Goal: Task Accomplishment & Management: Use online tool/utility

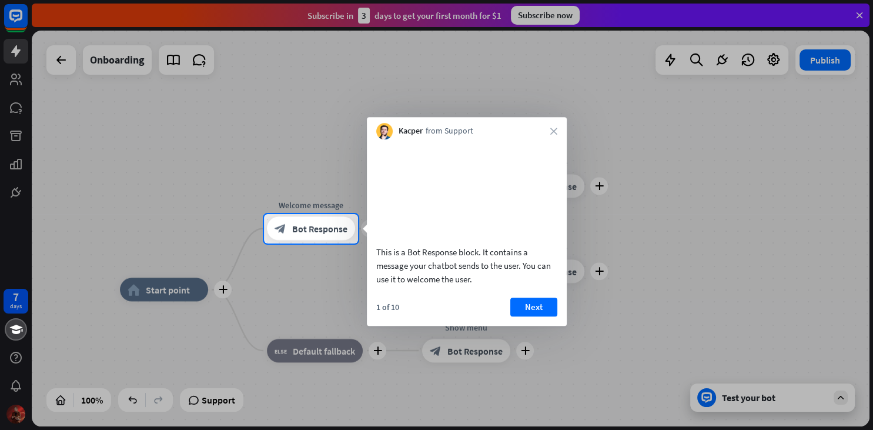
click at [366, 87] on div at bounding box center [436, 107] width 873 height 214
click at [548, 133] on div "Kacper from Support close" at bounding box center [467, 128] width 200 height 22
click at [551, 133] on icon "close" at bounding box center [553, 131] width 7 height 7
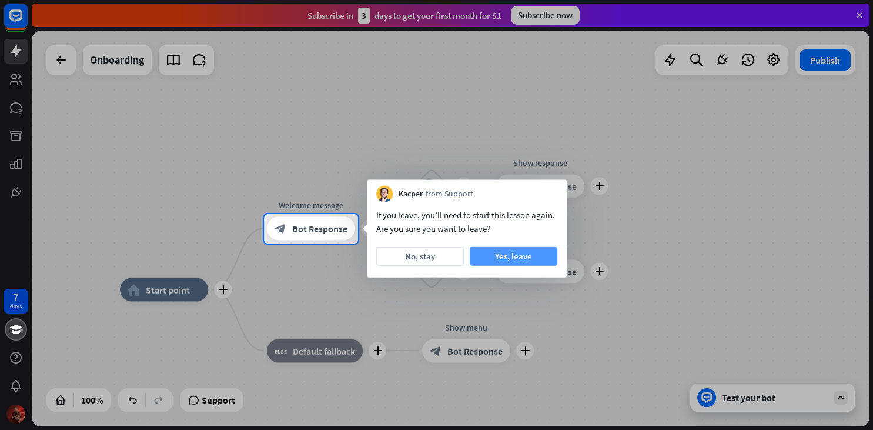
click at [490, 253] on button "Yes, leave" at bounding box center [514, 256] width 88 height 19
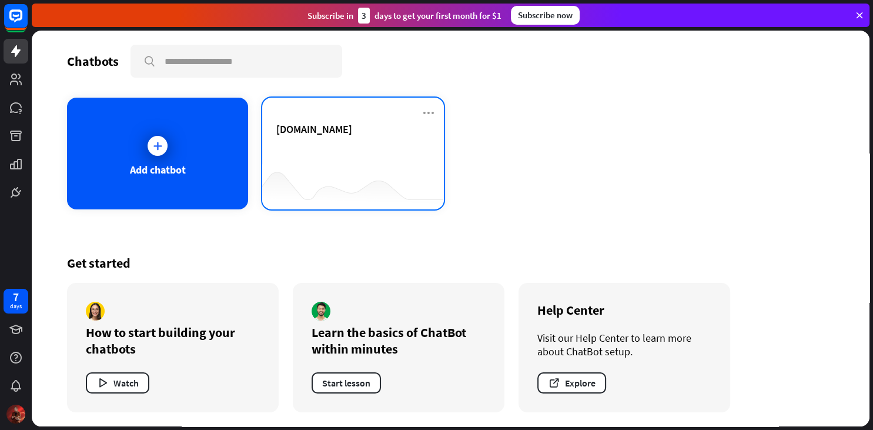
click at [329, 140] on div "[DOMAIN_NAME]" at bounding box center [352, 142] width 153 height 41
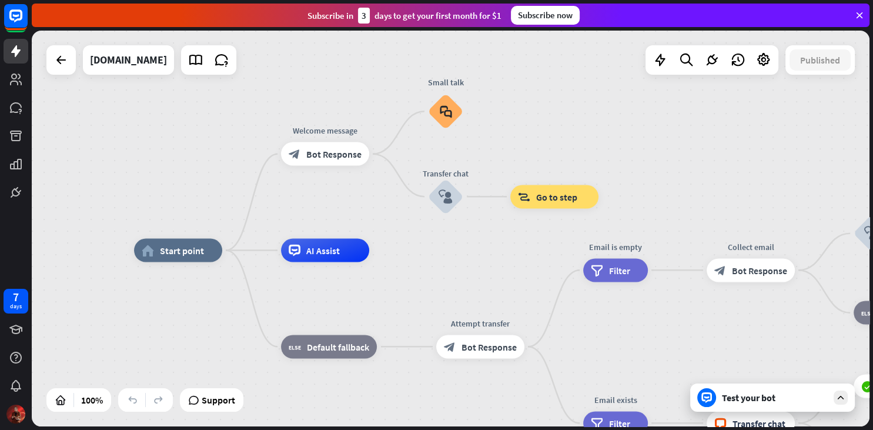
drag, startPoint x: 458, startPoint y: 179, endPoint x: 375, endPoint y: 200, distance: 86.1
click at [379, 206] on div "home_2 Start point Welcome message block_bot_response Bot Response Small talk b…" at bounding box center [450, 228] width 837 height 395
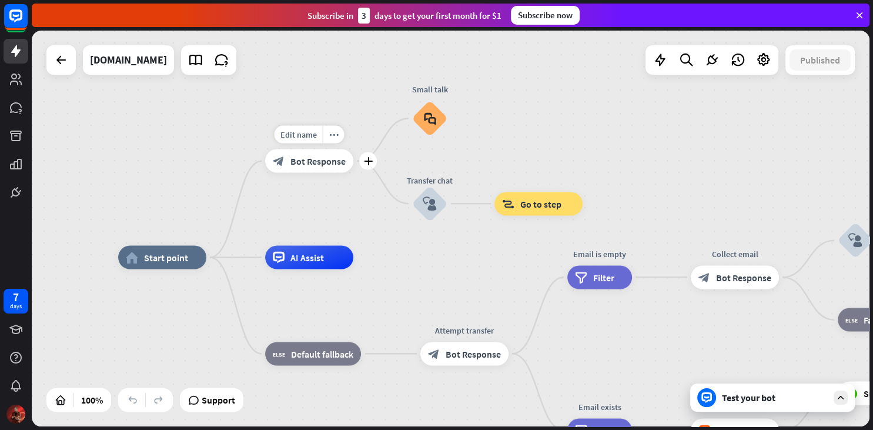
click at [300, 149] on div "block_bot_response Bot Response" at bounding box center [309, 161] width 88 height 24
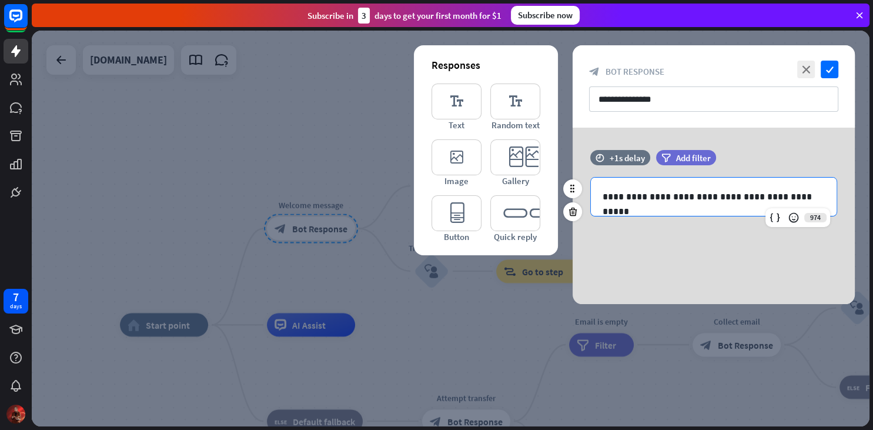
click at [666, 194] on p "**********" at bounding box center [713, 196] width 222 height 15
click at [664, 192] on p "**********" at bounding box center [713, 196] width 222 height 15
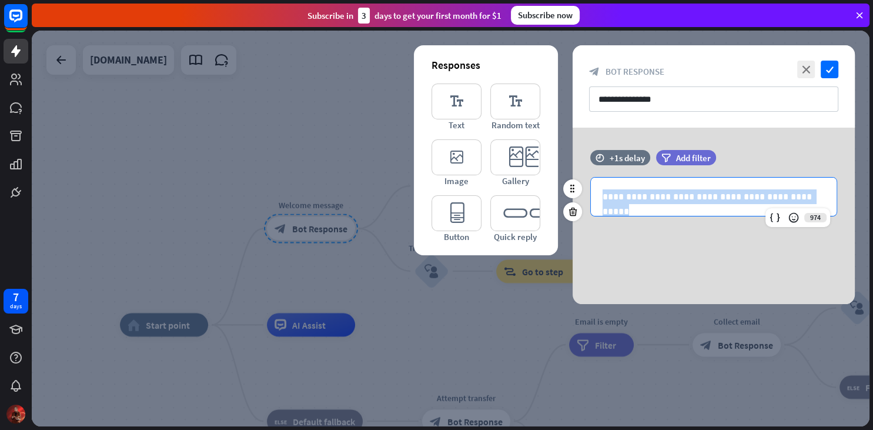
click at [664, 192] on p "**********" at bounding box center [713, 196] width 222 height 15
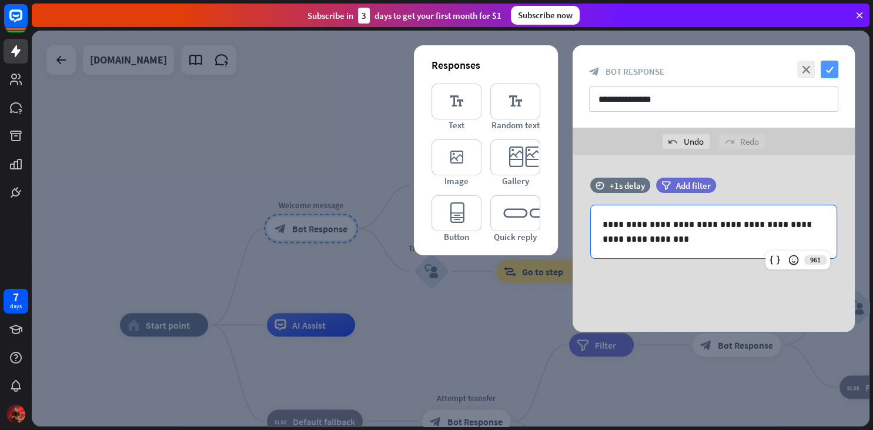
click at [833, 65] on icon "check" at bounding box center [829, 70] width 18 height 18
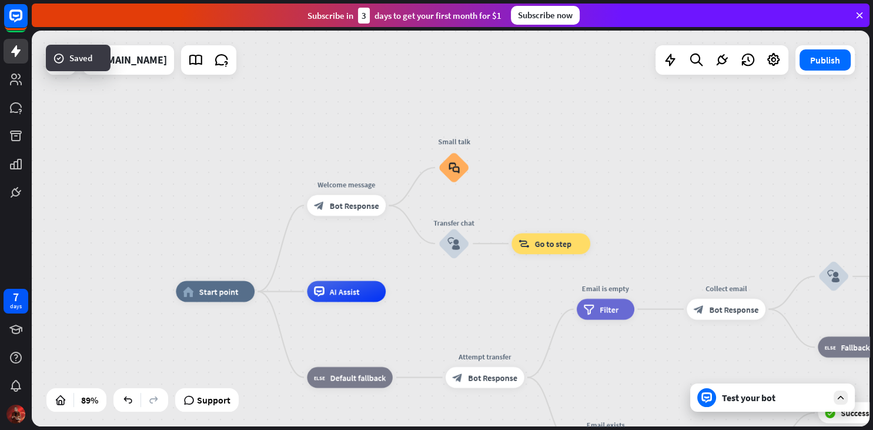
drag, startPoint x: 469, startPoint y: 334, endPoint x: 497, endPoint y: 240, distance: 98.2
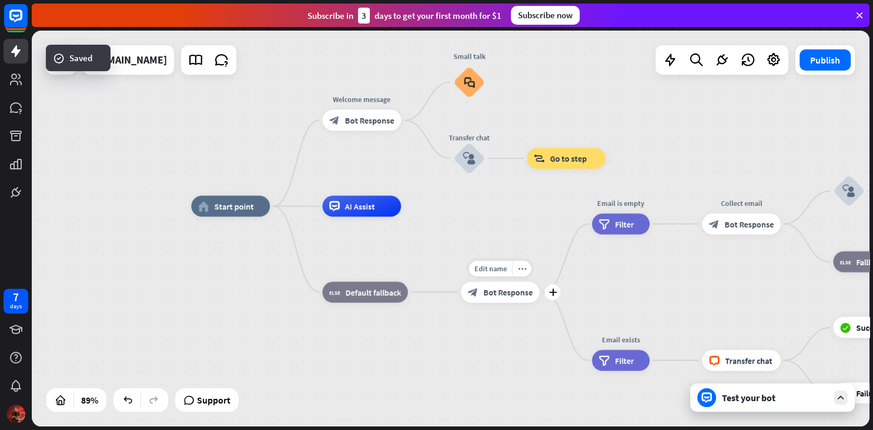
click at [497, 303] on div "Edit name more_[PERSON_NAME] plus Attempt transfer block_bot_response Bot Respo…" at bounding box center [500, 291] width 79 height 21
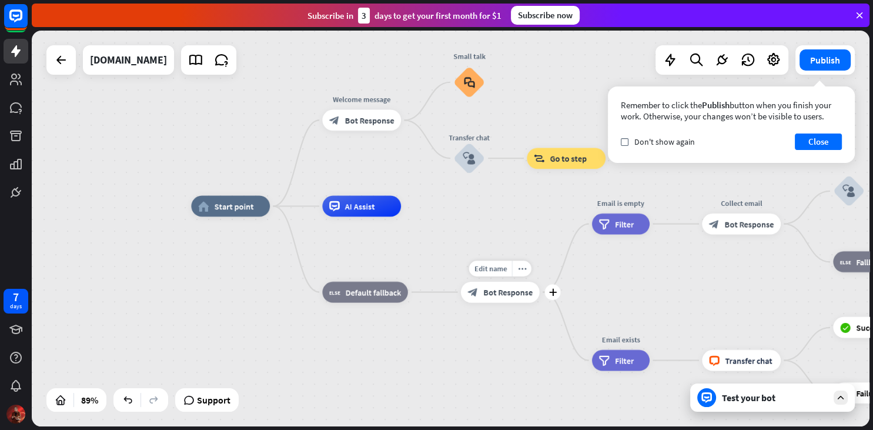
click at [504, 292] on span "Bot Response" at bounding box center [507, 292] width 49 height 11
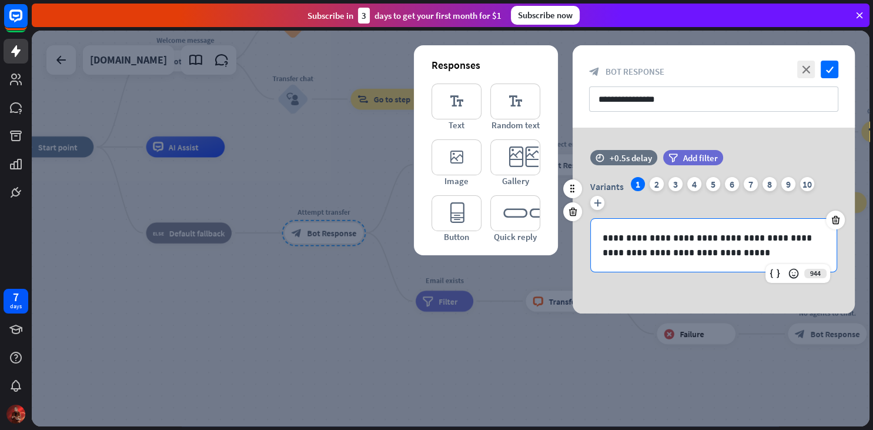
click at [675, 227] on div "**********" at bounding box center [714, 245] width 246 height 53
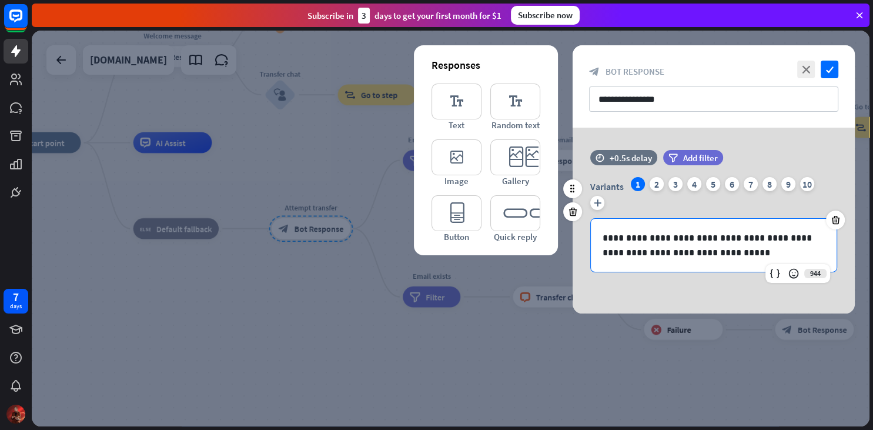
paste div
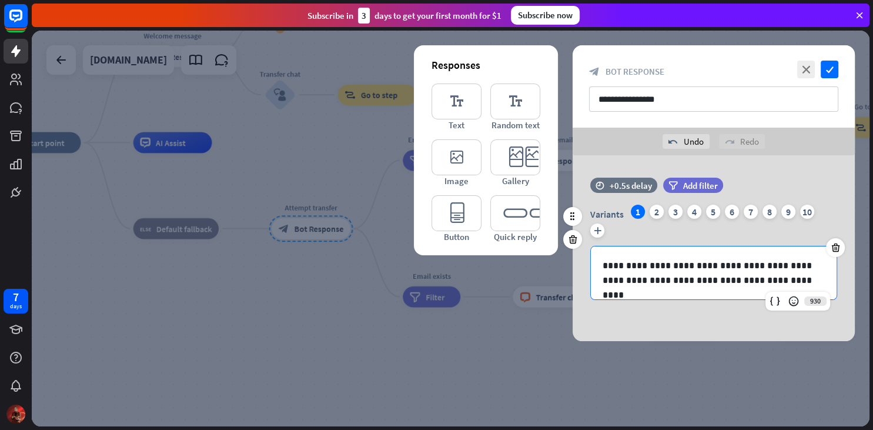
click at [706, 266] on p "**********" at bounding box center [713, 272] width 222 height 29
click at [652, 212] on div "2" at bounding box center [656, 212] width 14 height 14
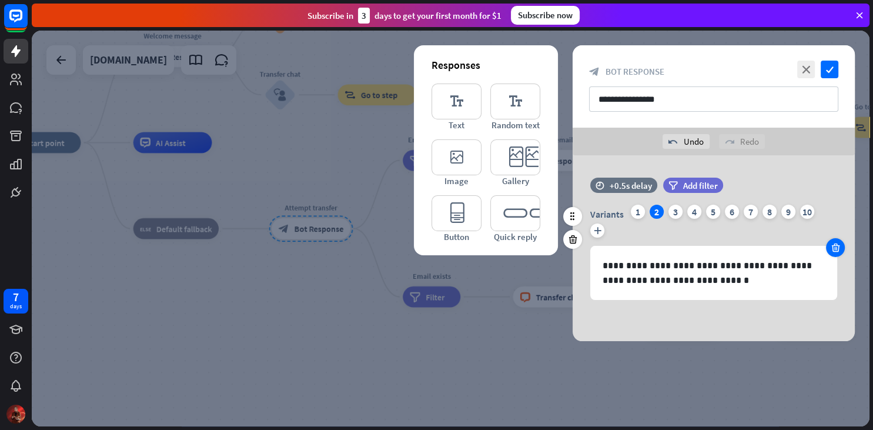
click at [831, 253] on div at bounding box center [835, 247] width 19 height 19
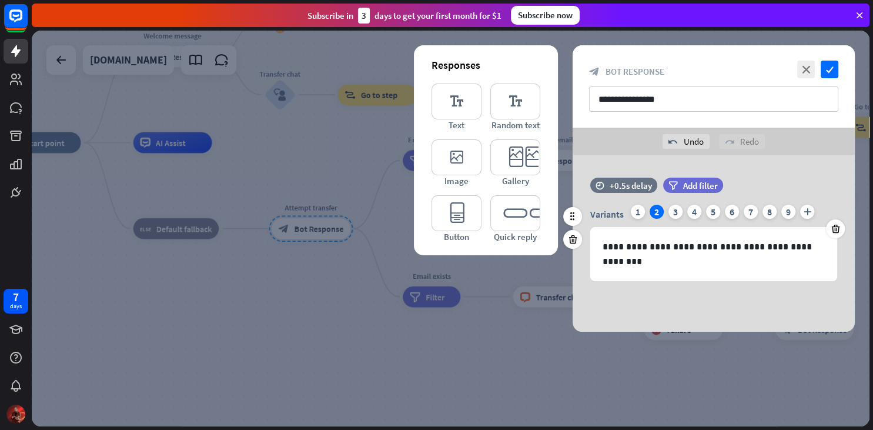
click at [839, 243] on div "**********" at bounding box center [713, 243] width 282 height 76
click at [836, 230] on icon at bounding box center [835, 228] width 11 height 11
drag, startPoint x: 836, startPoint y: 230, endPoint x: 837, endPoint y: 222, distance: 7.7
click at [836, 229] on icon at bounding box center [835, 228] width 11 height 11
click at [837, 222] on div at bounding box center [835, 228] width 19 height 19
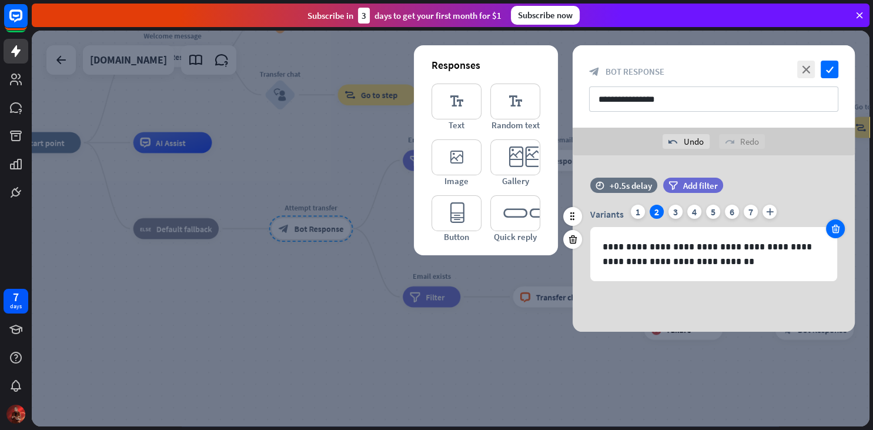
click at [837, 222] on div at bounding box center [835, 228] width 19 height 19
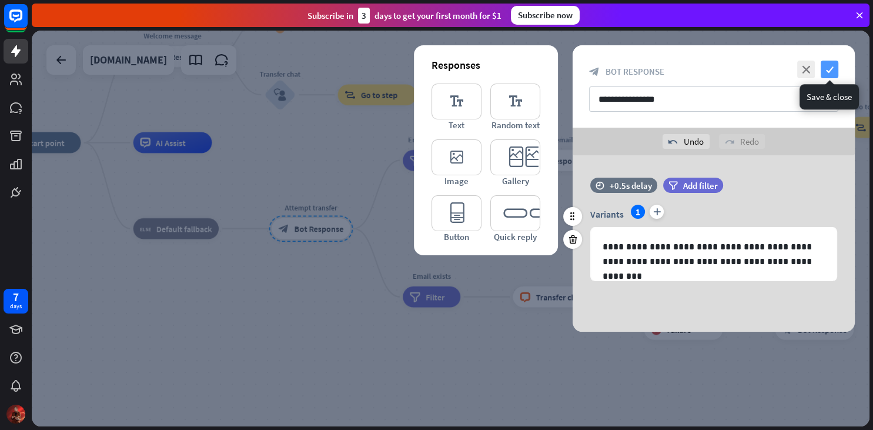
click at [833, 70] on icon "check" at bounding box center [829, 70] width 18 height 18
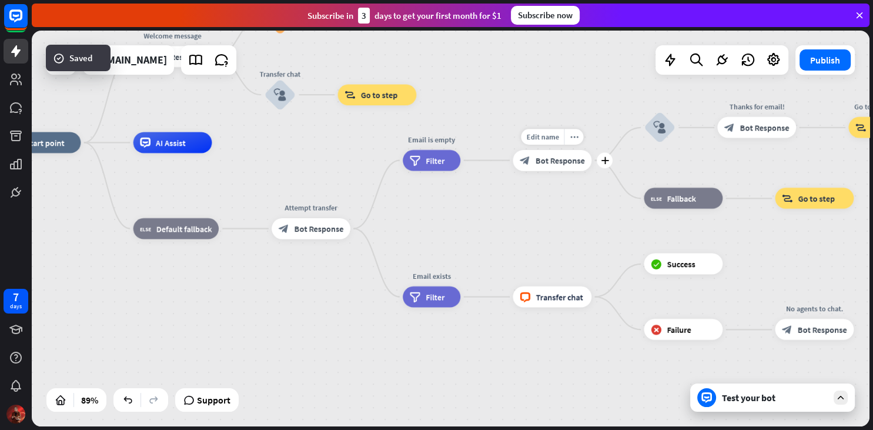
click at [558, 162] on span "Bot Response" at bounding box center [559, 160] width 49 height 11
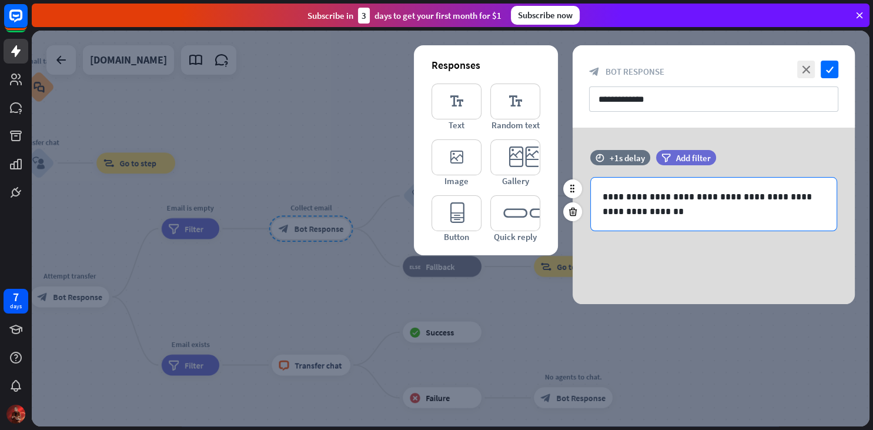
click at [666, 205] on p "**********" at bounding box center [713, 203] width 222 height 29
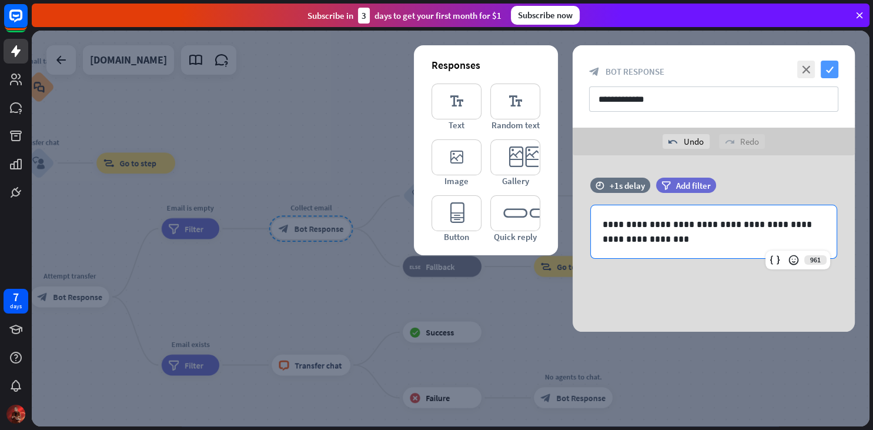
click at [820, 69] on icon "check" at bounding box center [829, 70] width 18 height 18
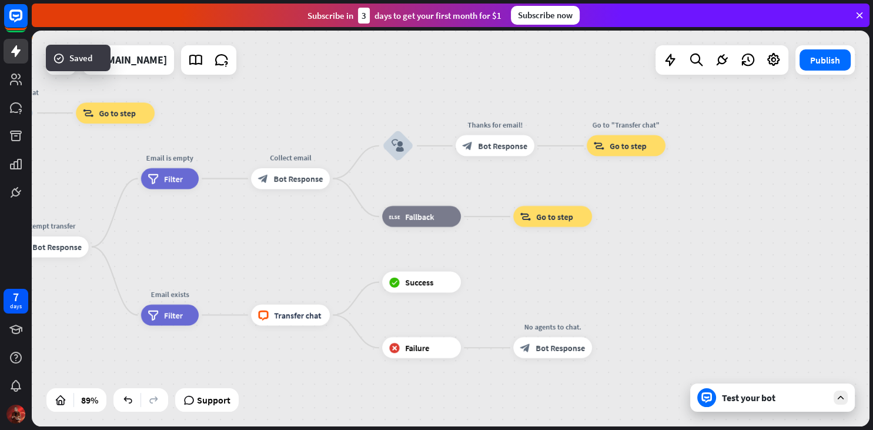
drag, startPoint x: 336, startPoint y: 170, endPoint x: 381, endPoint y: 138, distance: 55.5
click at [319, 122] on div "home_2 Start point Welcome message block_bot_response Bot Response Small talk b…" at bounding box center [450, 228] width 837 height 395
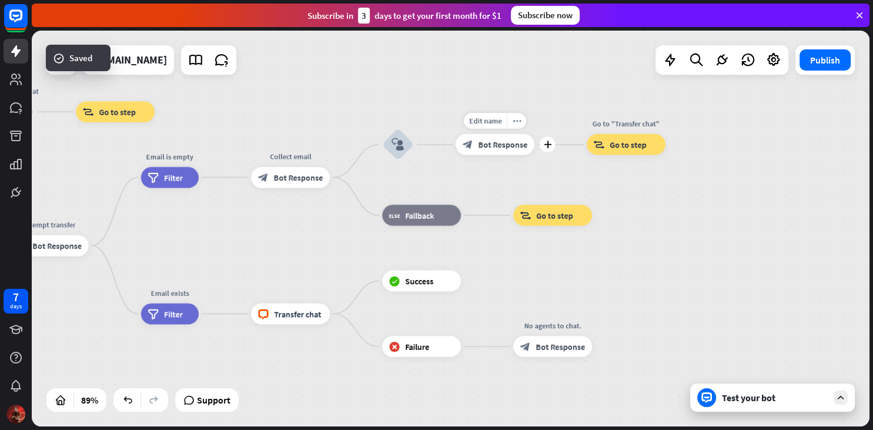
click at [495, 152] on div "block_bot_response Bot Response" at bounding box center [494, 144] width 79 height 21
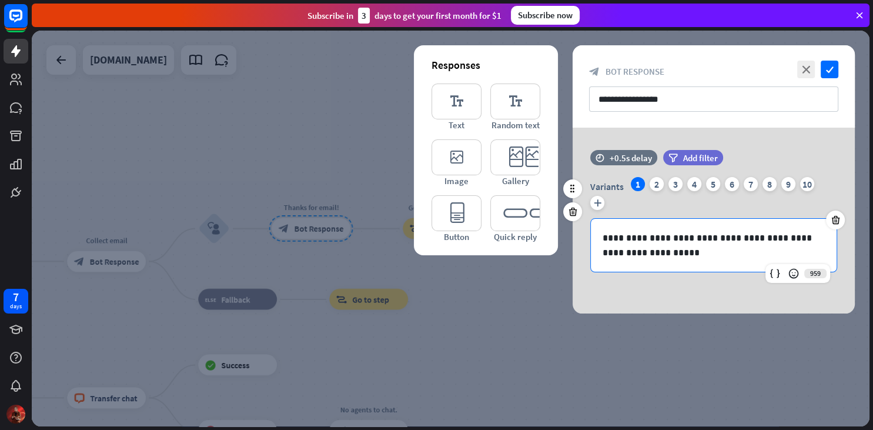
click at [690, 246] on p "**********" at bounding box center [713, 244] width 222 height 29
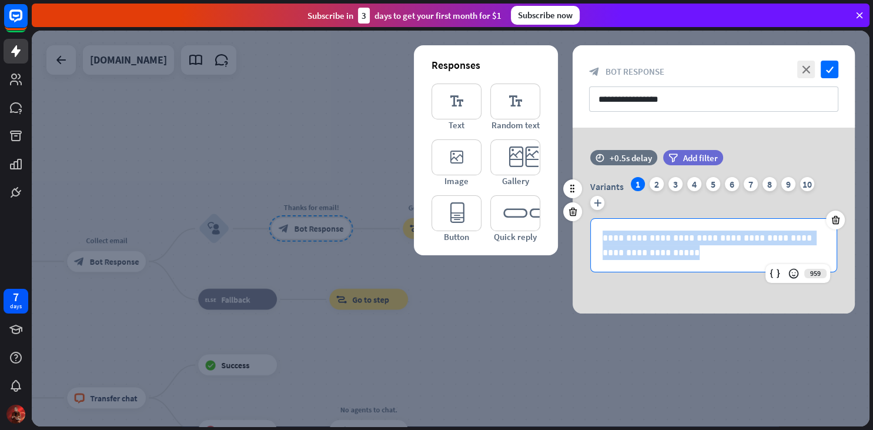
click at [690, 246] on p "**********" at bounding box center [713, 244] width 222 height 29
copy p "**********"
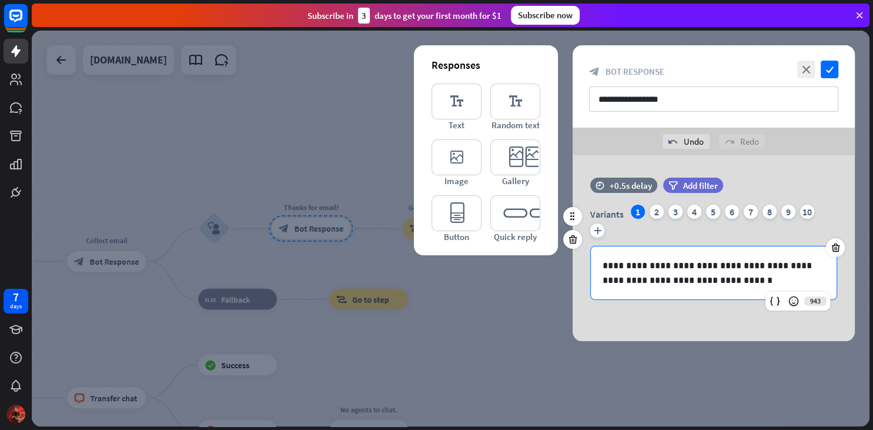
drag, startPoint x: 656, startPoint y: 209, endPoint x: 666, endPoint y: 210, distance: 9.6
click at [657, 209] on div "2" at bounding box center [656, 212] width 14 height 14
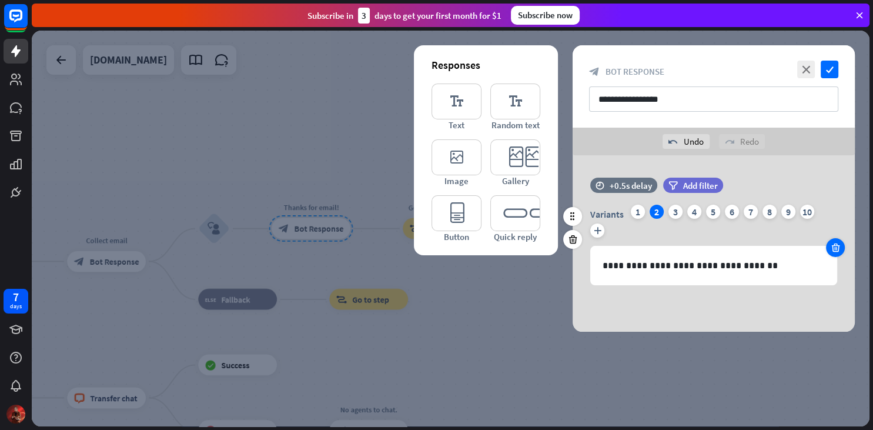
click at [833, 244] on icon at bounding box center [835, 247] width 11 height 11
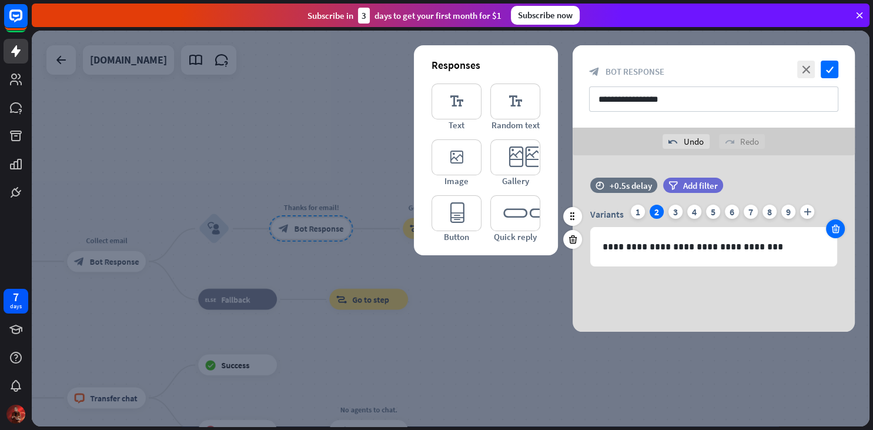
drag, startPoint x: 833, startPoint y: 244, endPoint x: 834, endPoint y: 233, distance: 11.2
click at [833, 243] on div "**********" at bounding box center [714, 246] width 246 height 38
click at [837, 221] on div at bounding box center [835, 228] width 19 height 19
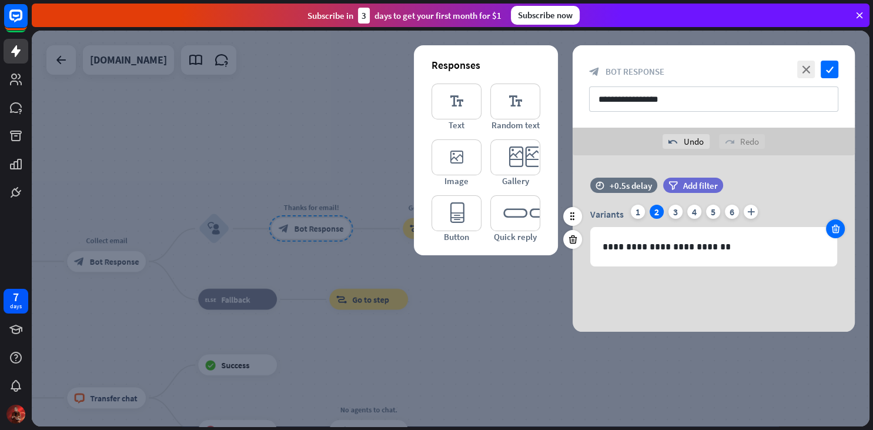
click at [837, 221] on div at bounding box center [835, 228] width 19 height 19
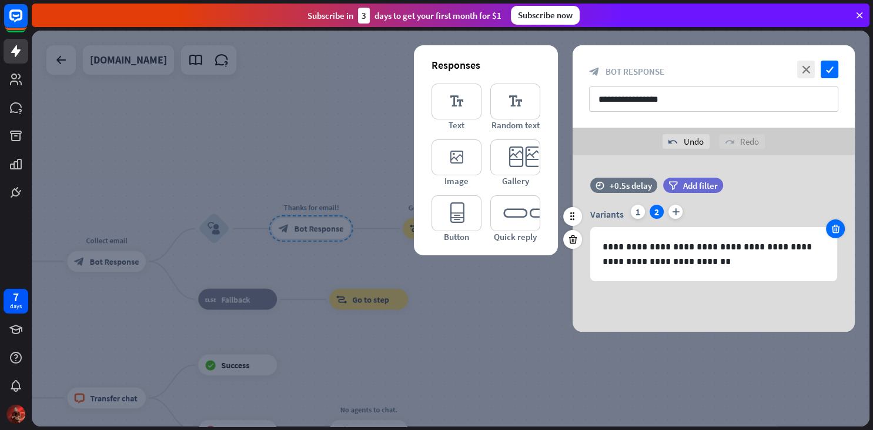
click at [837, 222] on div at bounding box center [835, 228] width 19 height 19
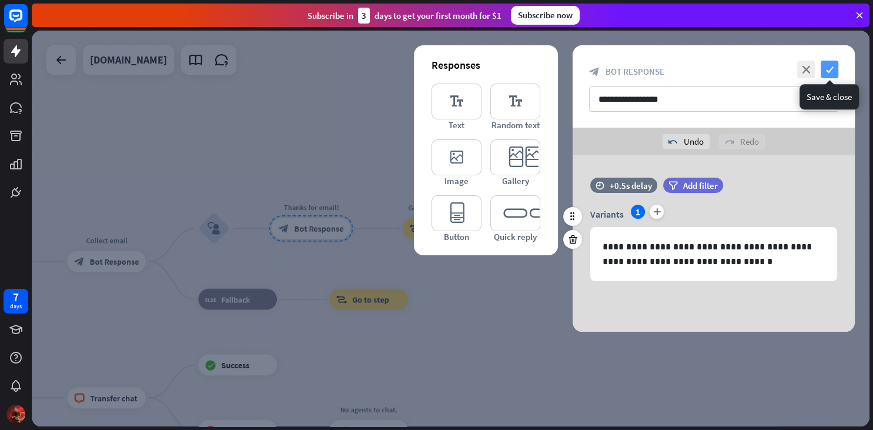
click at [836, 63] on icon "check" at bounding box center [829, 70] width 18 height 18
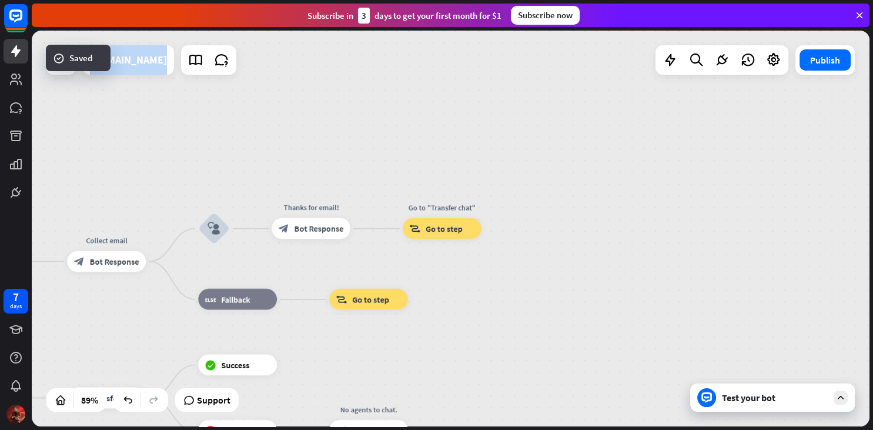
drag, startPoint x: 285, startPoint y: 176, endPoint x: 341, endPoint y: 119, distance: 79.8
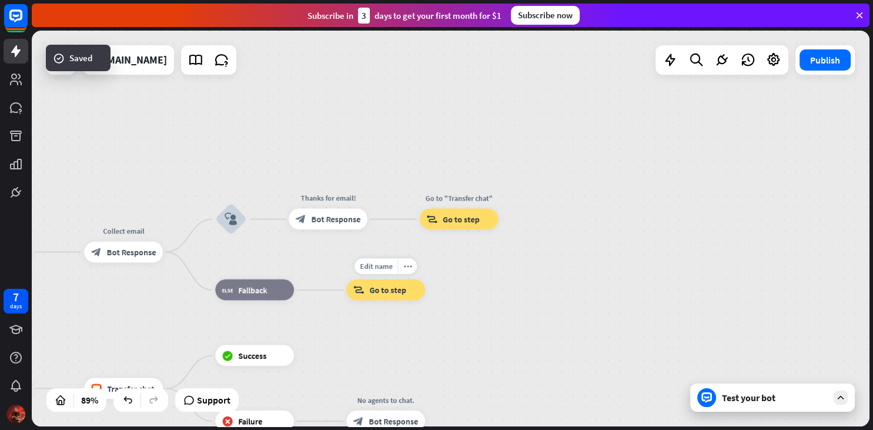
drag, startPoint x: 435, startPoint y: 323, endPoint x: 514, endPoint y: 170, distance: 171.6
click at [514, 172] on div "home_2 Start point Welcome message block_bot_response Bot Response Small talk b…" at bounding box center [450, 228] width 837 height 395
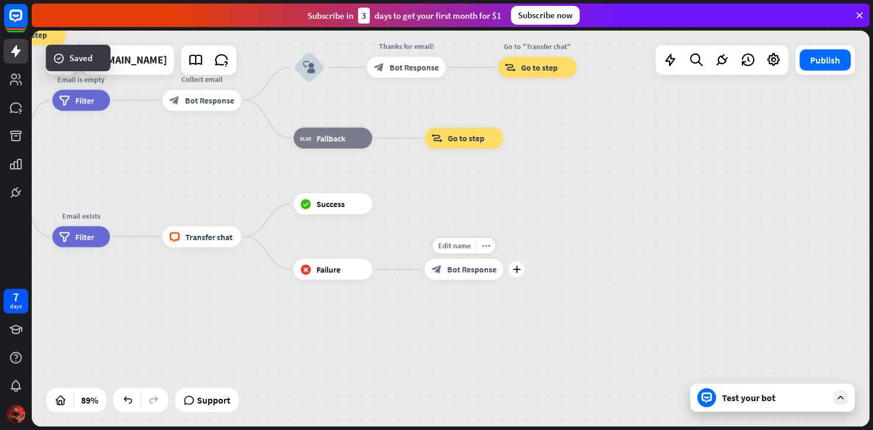
click at [464, 271] on span "Bot Response" at bounding box center [471, 269] width 49 height 11
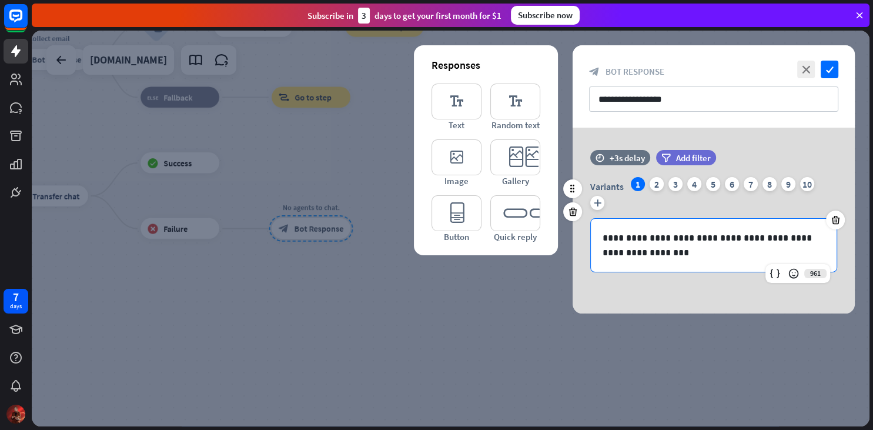
click at [629, 252] on p "**********" at bounding box center [713, 244] width 222 height 29
paste div
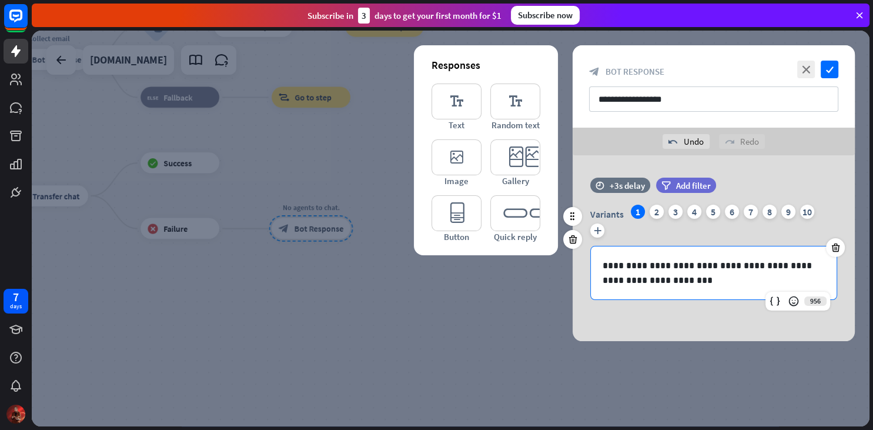
click at [690, 267] on p "**********" at bounding box center [713, 272] width 222 height 29
click at [656, 214] on div "2" at bounding box center [656, 212] width 14 height 14
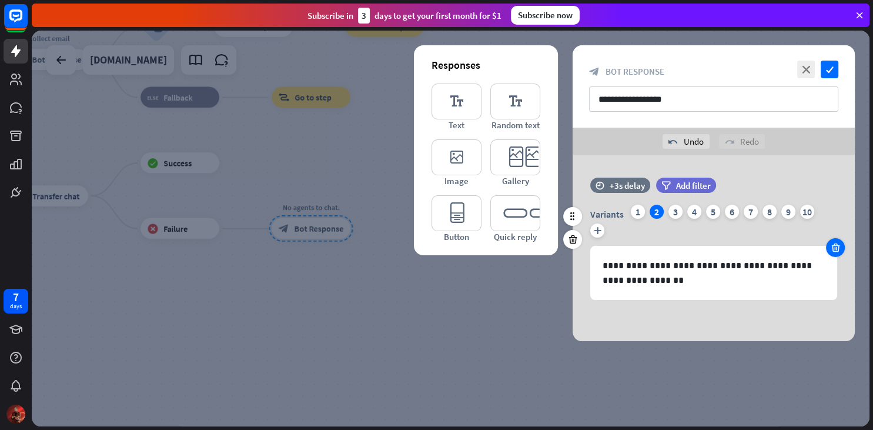
click at [836, 249] on icon at bounding box center [835, 247] width 11 height 11
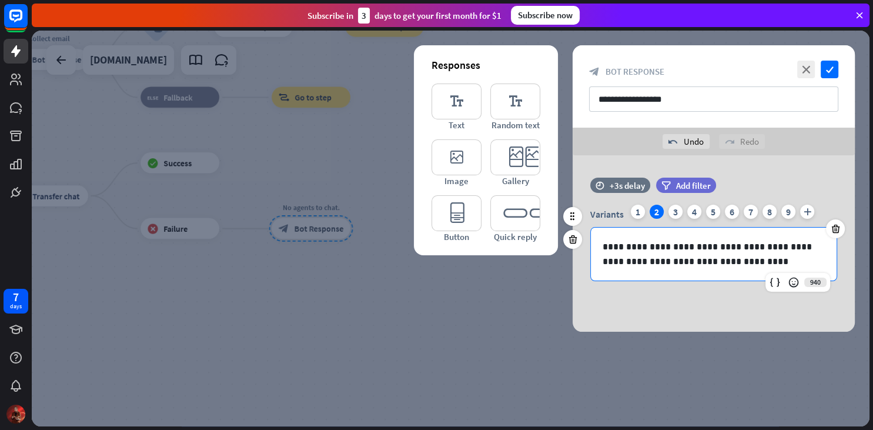
click at [836, 243] on div "**********" at bounding box center [714, 253] width 246 height 53
click at [836, 239] on div "**********" at bounding box center [714, 253] width 246 height 53
click at [835, 234] on div "**********" at bounding box center [713, 254] width 247 height 54
click at [834, 230] on icon at bounding box center [835, 228] width 11 height 11
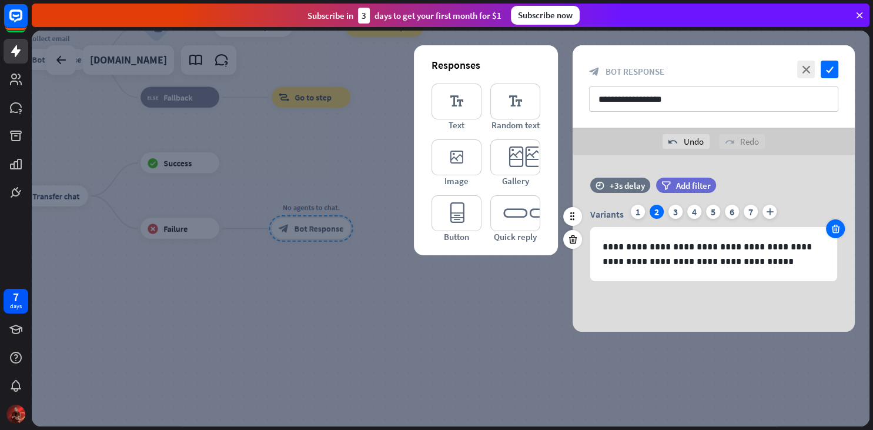
click at [834, 229] on icon at bounding box center [835, 228] width 11 height 11
click at [833, 229] on icon at bounding box center [835, 228] width 11 height 11
click at [833, 228] on icon at bounding box center [835, 228] width 11 height 11
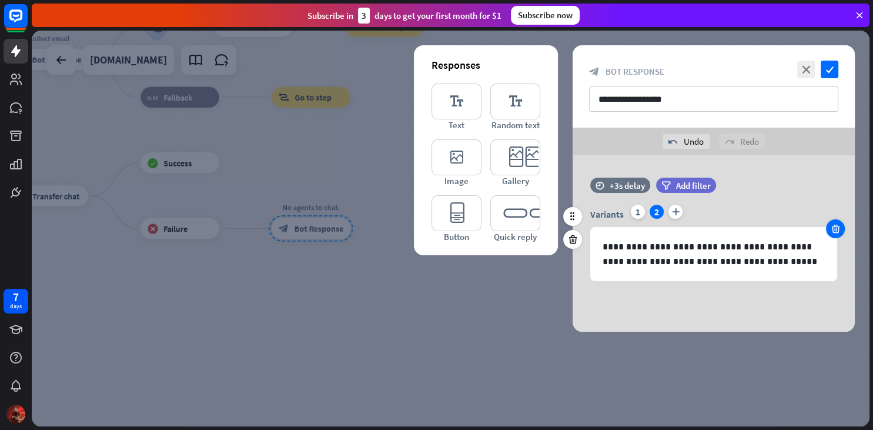
click at [833, 228] on icon at bounding box center [835, 228] width 11 height 11
click at [831, 67] on icon "check" at bounding box center [829, 70] width 18 height 18
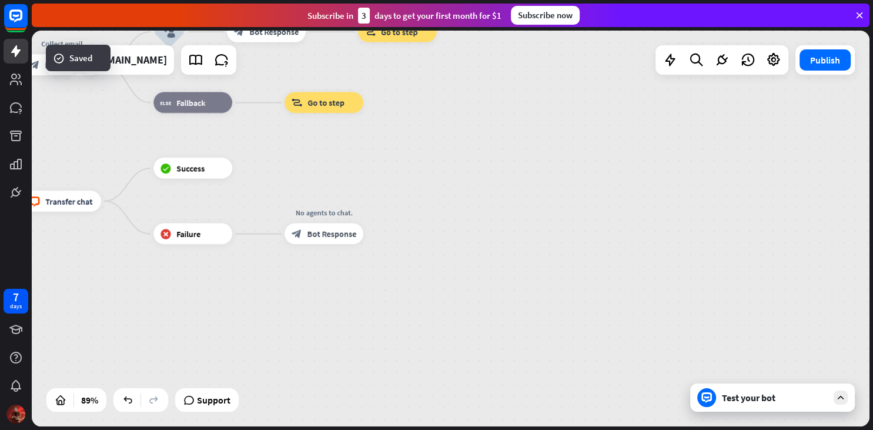
drag, startPoint x: 237, startPoint y: 301, endPoint x: 482, endPoint y: 327, distance: 247.0
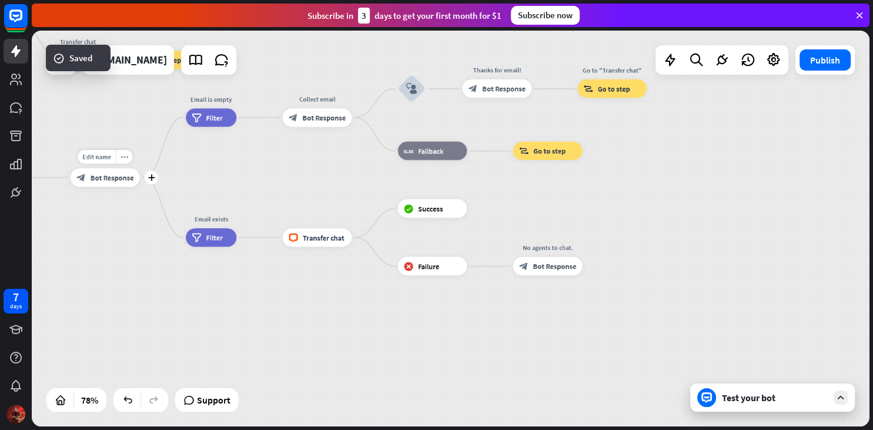
click at [117, 177] on span "Bot Response" at bounding box center [111, 177] width 43 height 9
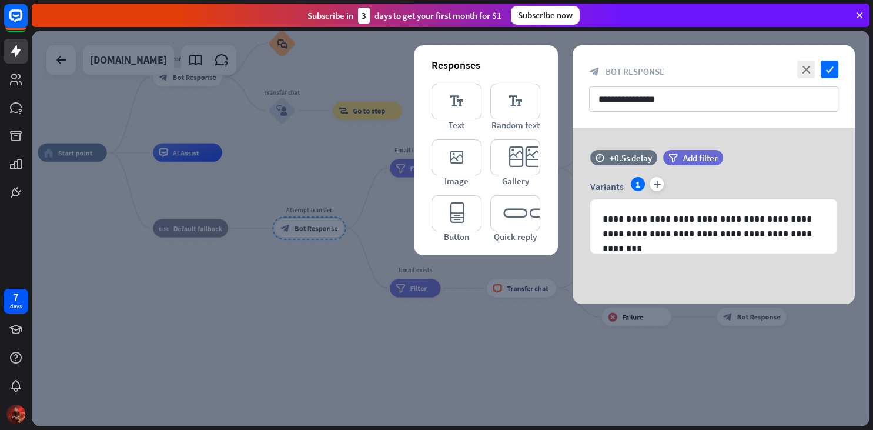
drag, startPoint x: 126, startPoint y: 263, endPoint x: 247, endPoint y: 301, distance: 127.3
click at [220, 334] on div at bounding box center [450, 228] width 837 height 395
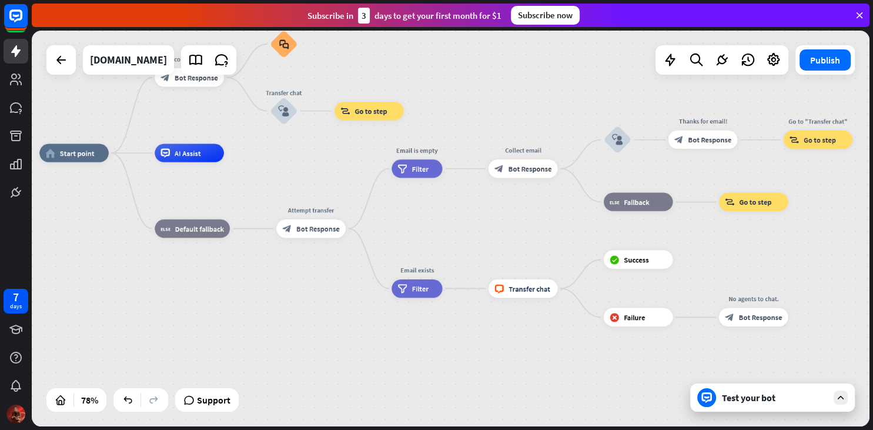
click at [290, 220] on div "block_bot_response Bot Response" at bounding box center [310, 228] width 69 height 18
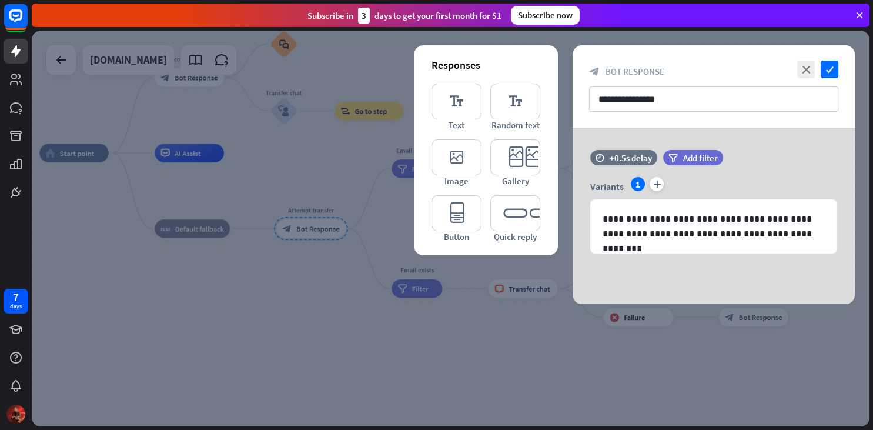
click at [301, 178] on div at bounding box center [450, 228] width 837 height 395
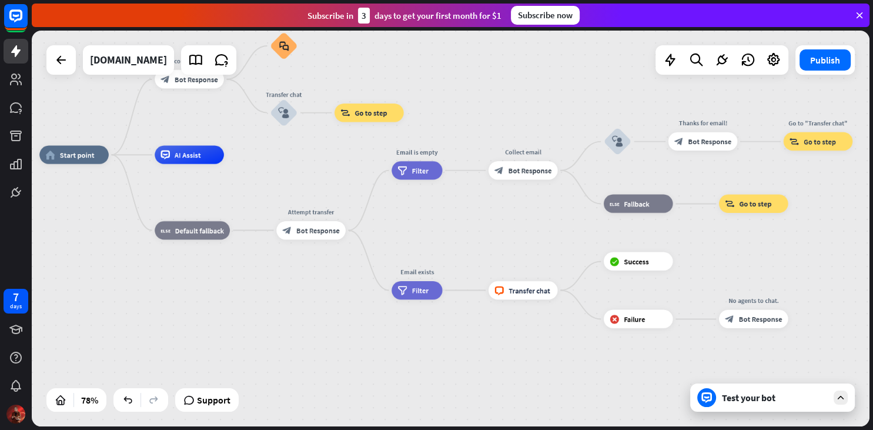
drag, startPoint x: 311, startPoint y: 161, endPoint x: 298, endPoint y: 290, distance: 130.0
click at [298, 290] on div "home_2 Start point Welcome message block_bot_response Bot Response Small talk b…" at bounding box center [367, 310] width 656 height 310
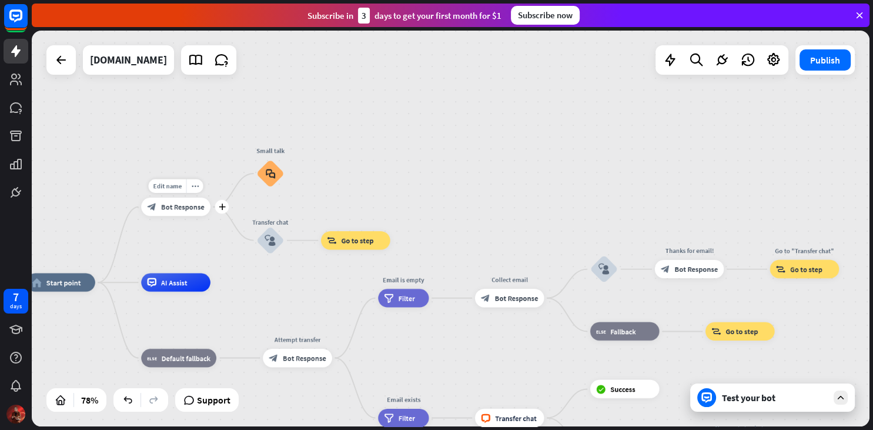
click at [165, 205] on span "Bot Response" at bounding box center [182, 206] width 43 height 9
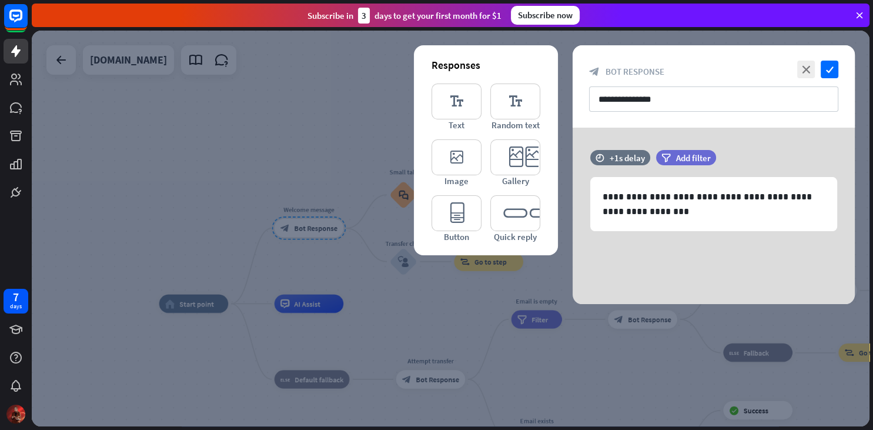
click at [249, 153] on div at bounding box center [450, 228] width 837 height 395
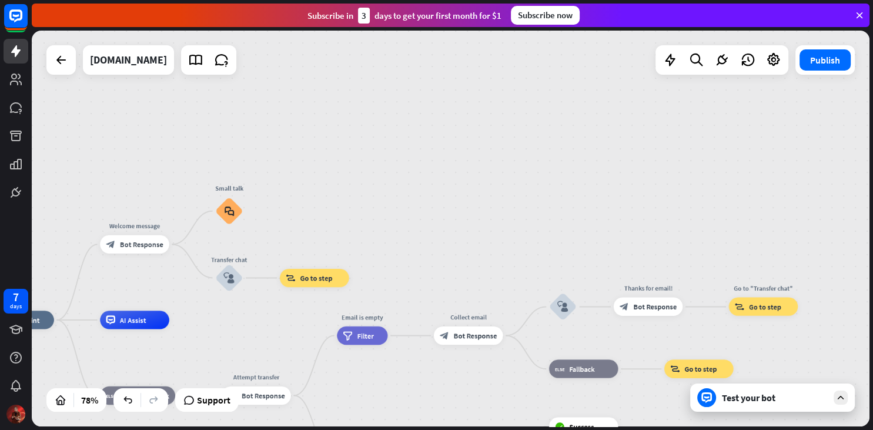
drag, startPoint x: 330, startPoint y: 157, endPoint x: 147, endPoint y: 170, distance: 183.8
click at [146, 170] on div "home_2 Start point Welcome message block_bot_response Bot Response Small talk b…" at bounding box center [450, 228] width 837 height 395
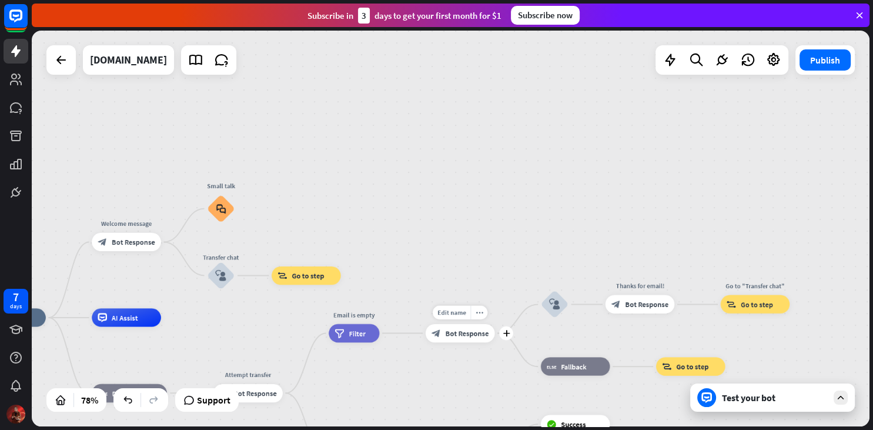
click at [462, 338] on div "block_bot_response Bot Response" at bounding box center [459, 333] width 69 height 18
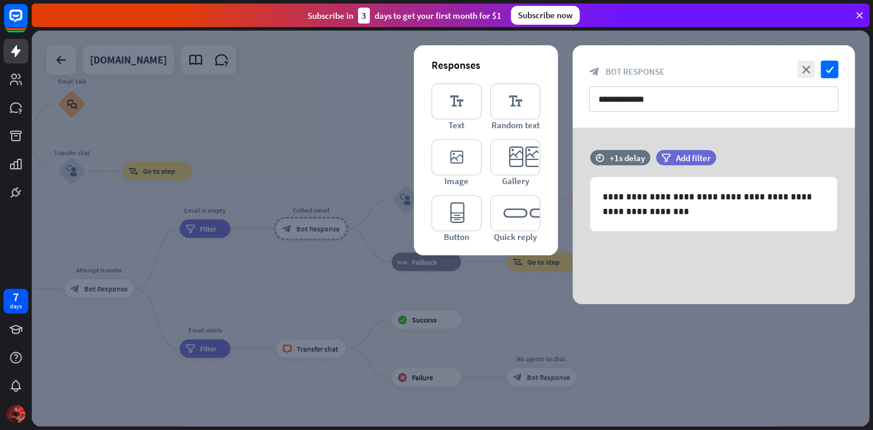
click at [330, 241] on div at bounding box center [450, 228] width 837 height 395
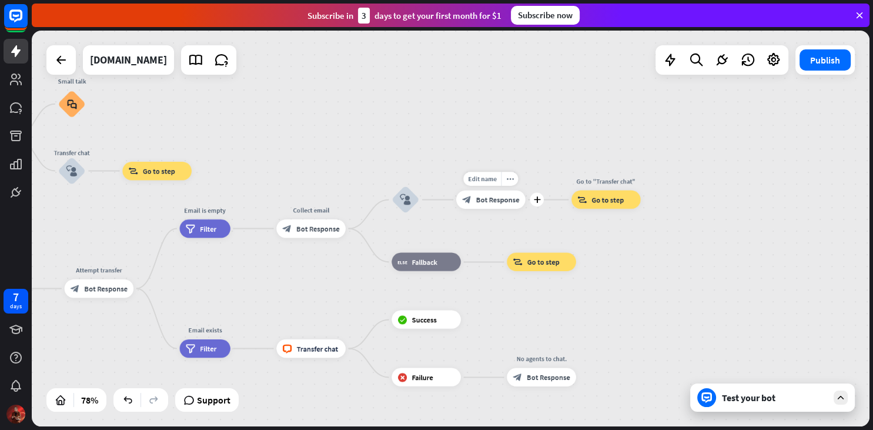
click at [500, 203] on span "Bot Response" at bounding box center [497, 199] width 43 height 9
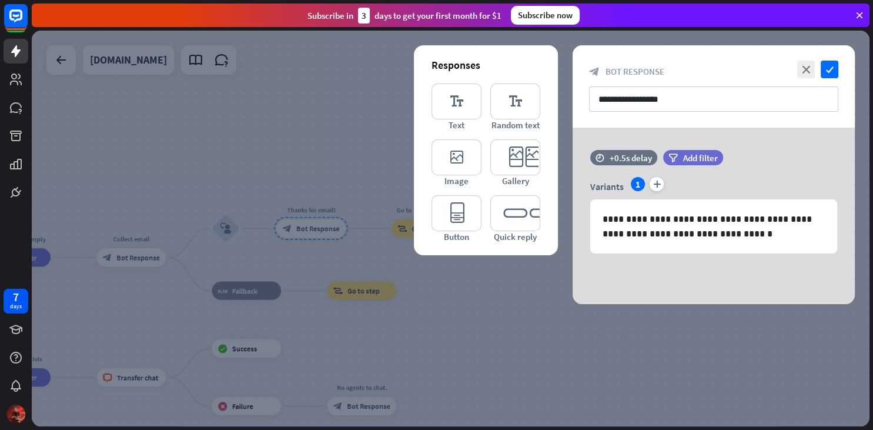
click at [276, 149] on div at bounding box center [450, 228] width 837 height 395
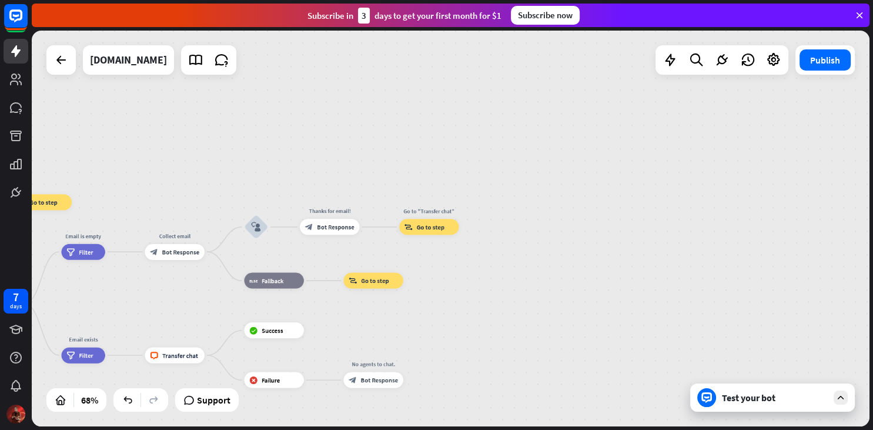
drag, startPoint x: 444, startPoint y: 317, endPoint x: 480, endPoint y: 262, distance: 65.4
click at [474, 268] on div "home_2 Start point Welcome message block_bot_response Bot Response Small talk b…" at bounding box center [450, 228] width 837 height 395
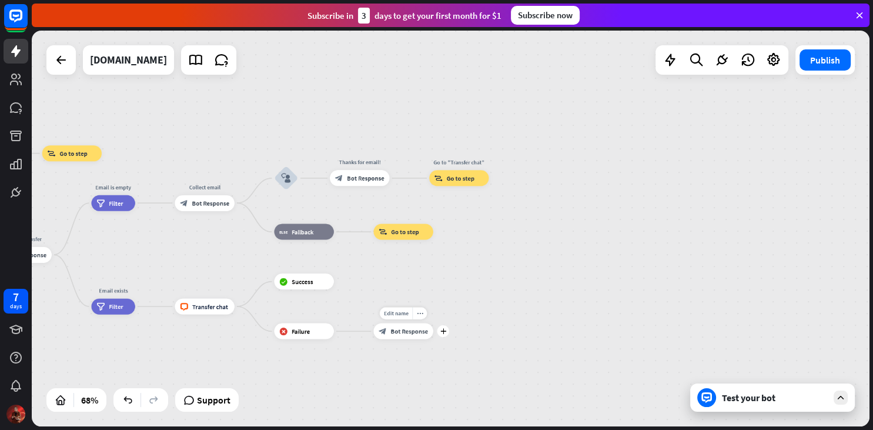
click at [407, 329] on span "Bot Response" at bounding box center [409, 331] width 38 height 8
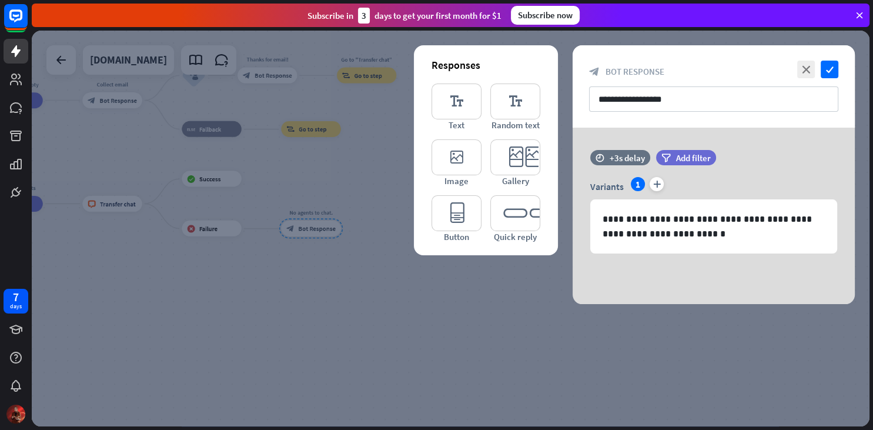
click at [524, 341] on div at bounding box center [450, 228] width 837 height 395
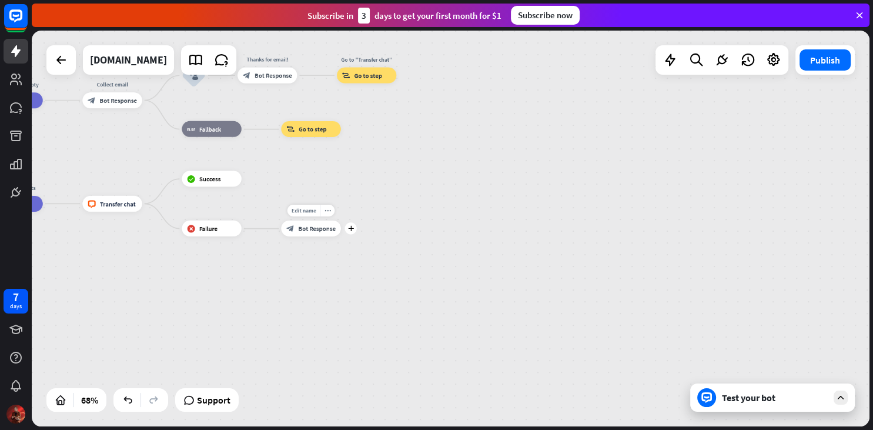
click at [314, 233] on div "block_bot_response Bot Response" at bounding box center [310, 228] width 59 height 16
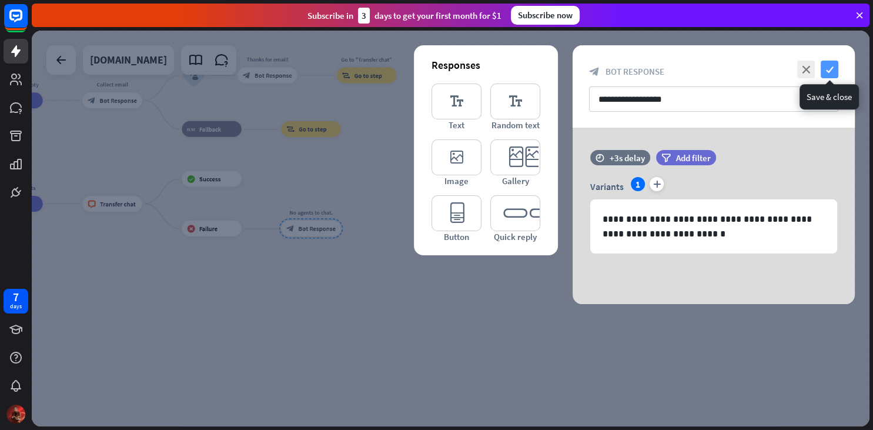
click at [829, 74] on icon "check" at bounding box center [829, 70] width 18 height 18
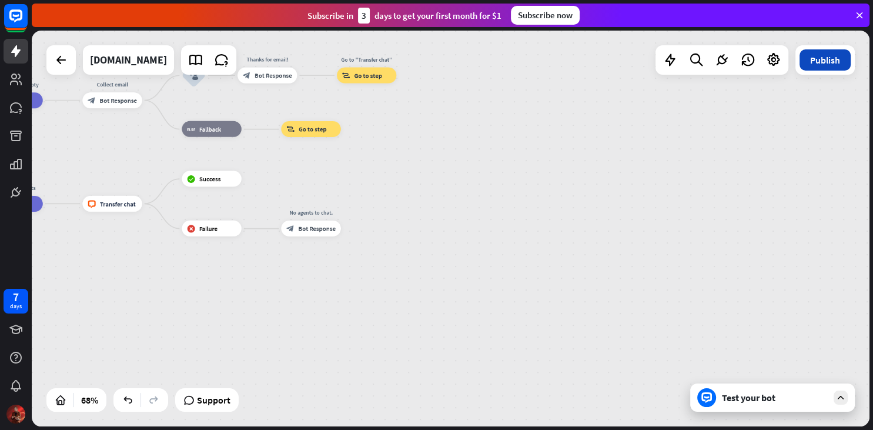
click at [827, 69] on button "Publish" at bounding box center [824, 59] width 51 height 21
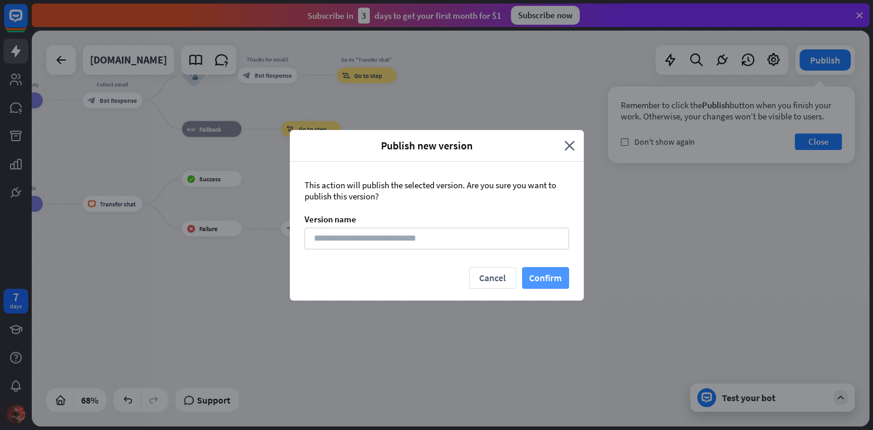
click at [548, 279] on button "Confirm" at bounding box center [545, 278] width 47 height 22
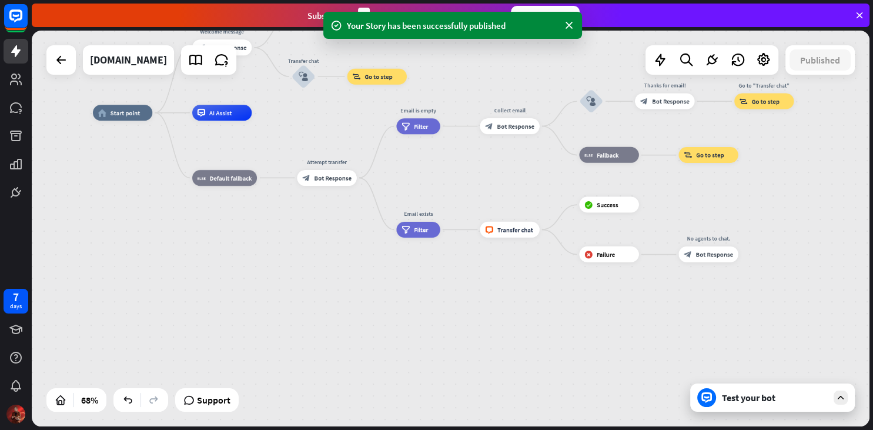
drag, startPoint x: 681, startPoint y: 286, endPoint x: 765, endPoint y: 297, distance: 85.4
click at [767, 295] on div "home_2 Start point Welcome message block_bot_response Bot Response Small talk b…" at bounding box center [450, 228] width 837 height 395
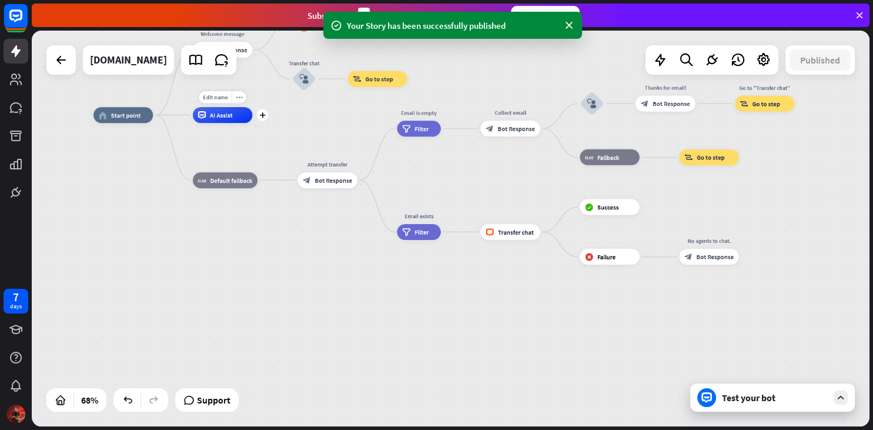
click at [219, 116] on span "AI Assist" at bounding box center [221, 115] width 23 height 8
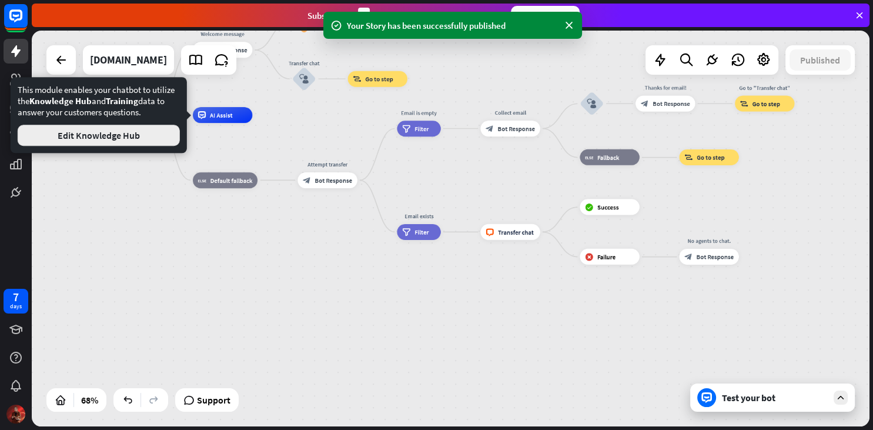
click at [142, 136] on button "Edit Knowledge Hub" at bounding box center [99, 135] width 162 height 21
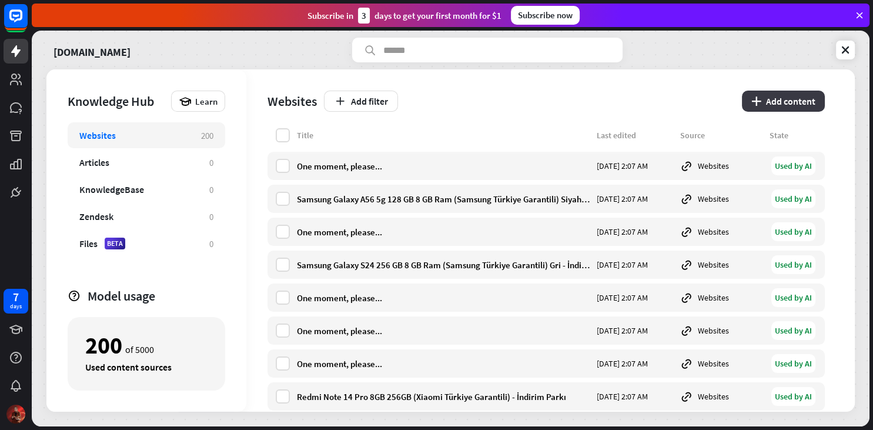
click at [768, 109] on button "plus Add content" at bounding box center [783, 100] width 83 height 21
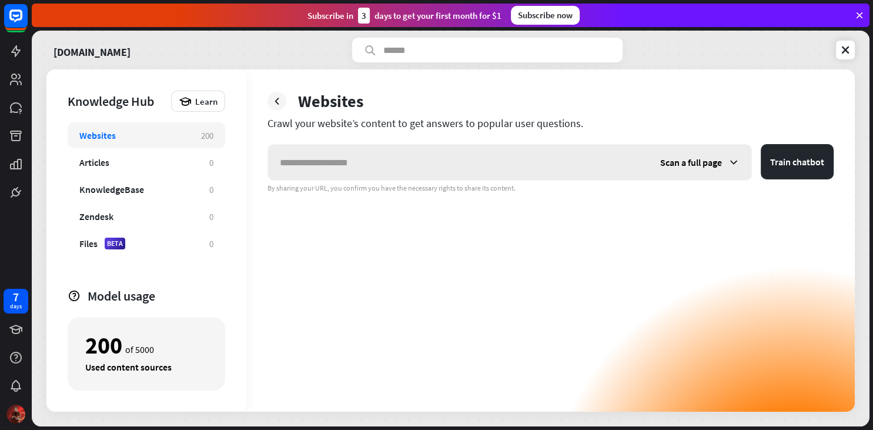
click at [435, 157] on input "text" at bounding box center [458, 162] width 380 height 35
type input "**********"
click at [798, 173] on button "Train chatbot" at bounding box center [796, 161] width 73 height 35
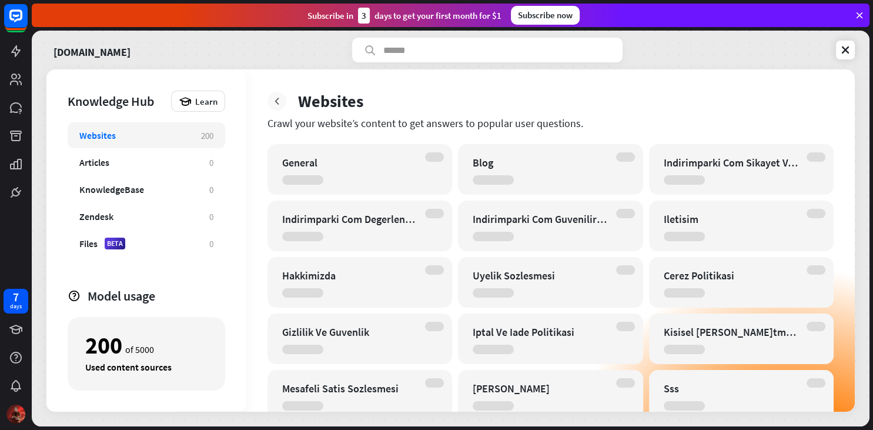
click at [276, 105] on icon at bounding box center [277, 101] width 12 height 12
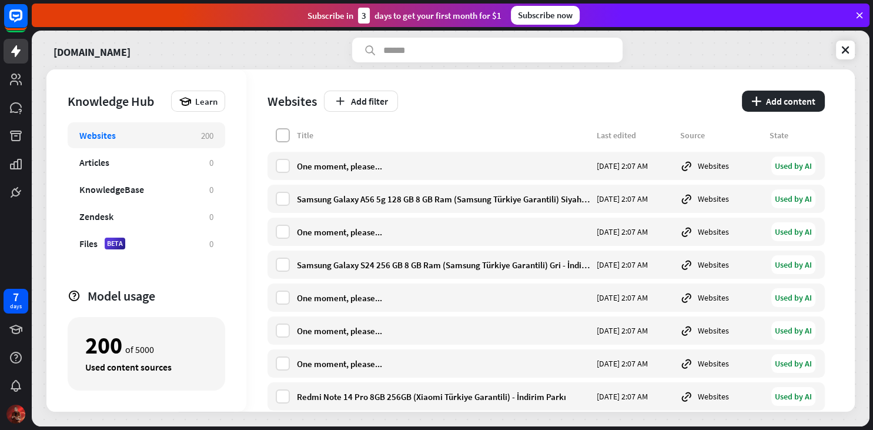
click at [286, 138] on label at bounding box center [283, 135] width 14 height 14
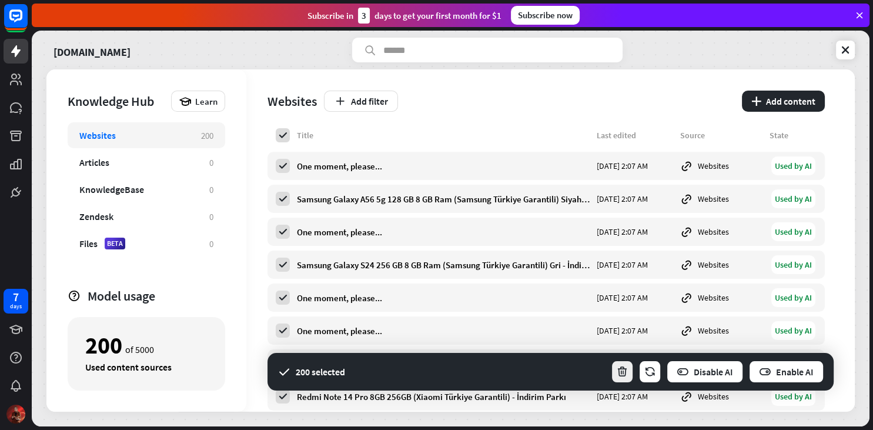
click at [631, 370] on button "button" at bounding box center [622, 372] width 23 height 24
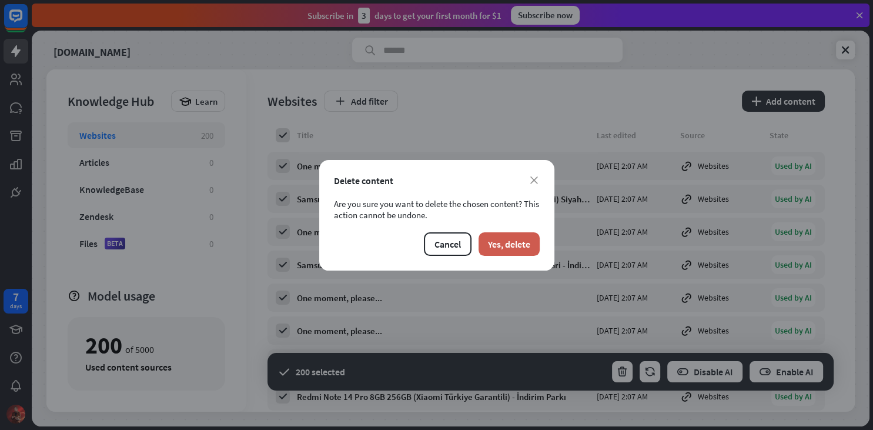
click at [519, 232] on button "Yes, delete" at bounding box center [508, 244] width 61 height 24
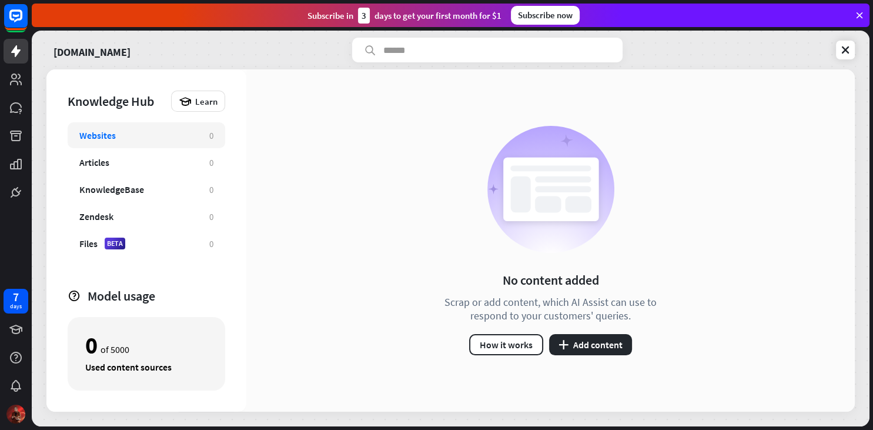
click at [371, 212] on div "No content added Scrap or add content, which AI Assist can use to respond to yo…" at bounding box center [550, 240] width 608 height 342
click at [614, 349] on button "plus Add content" at bounding box center [590, 344] width 83 height 21
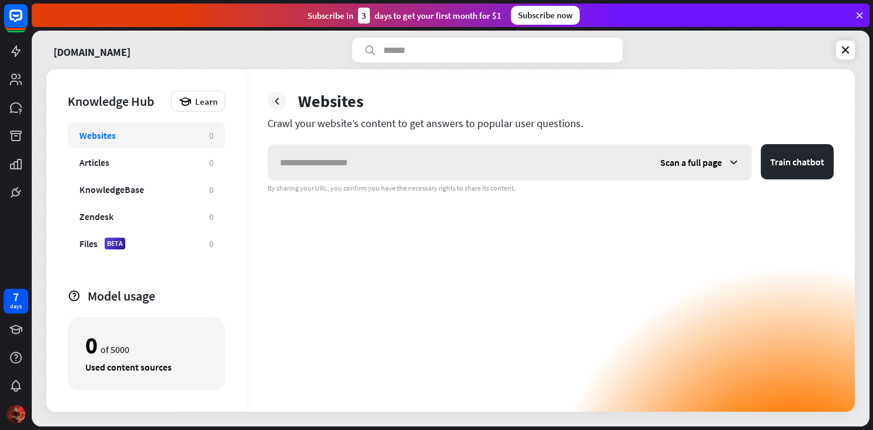
click at [698, 156] on div "Scan a full page" at bounding box center [699, 162] width 103 height 35
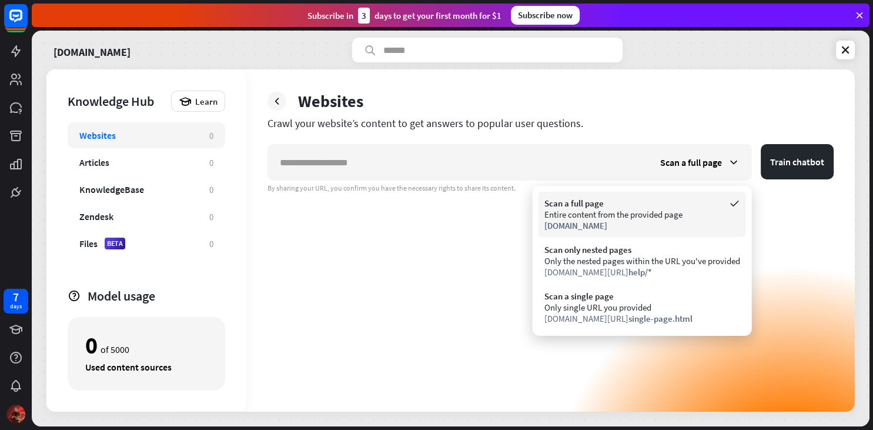
click at [600, 206] on div "Scan a full page" at bounding box center [642, 202] width 196 height 11
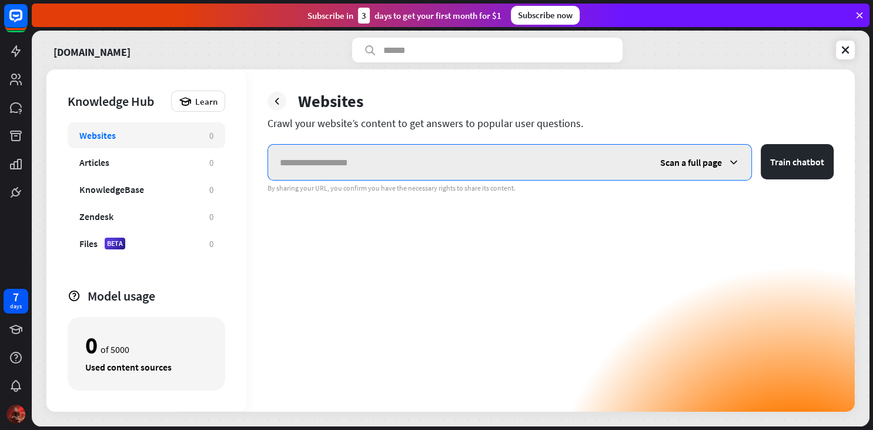
click at [458, 170] on input "text" at bounding box center [458, 162] width 380 height 35
paste input "**********"
type input "**********"
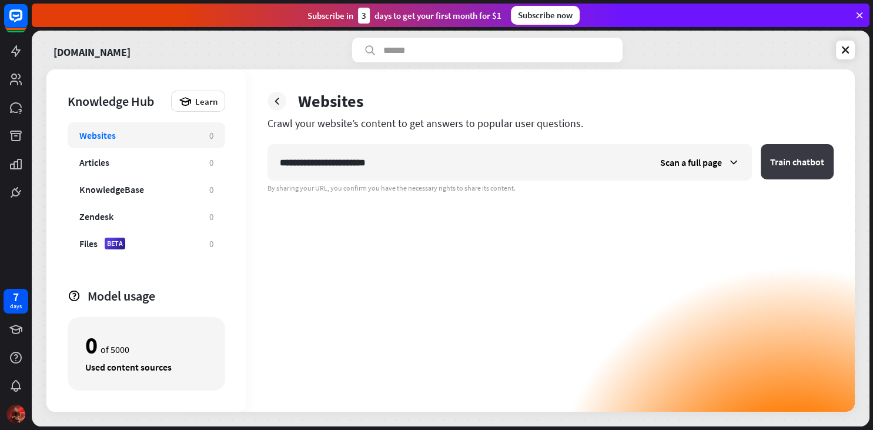
click at [789, 165] on button "Train chatbot" at bounding box center [796, 161] width 73 height 35
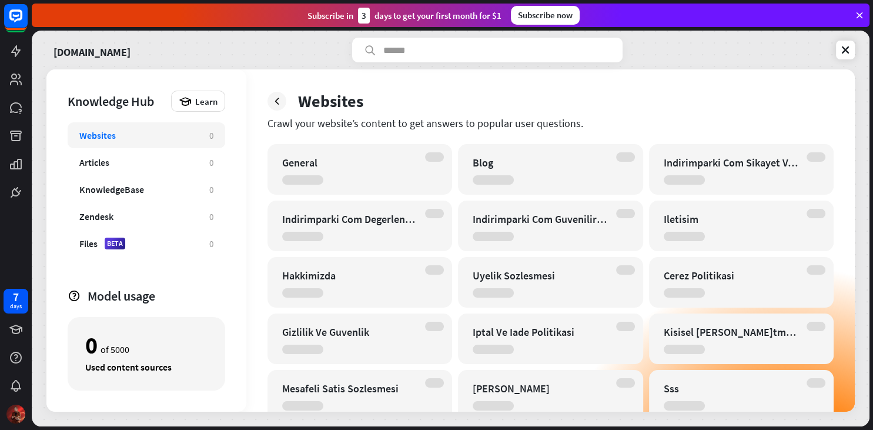
click at [583, 90] on div "Websites Crawl your website’s content to get answers to popular user questions.…" at bounding box center [550, 240] width 608 height 342
click at [539, 283] on div "Uyelik Sozlesmesi" at bounding box center [550, 282] width 185 height 51
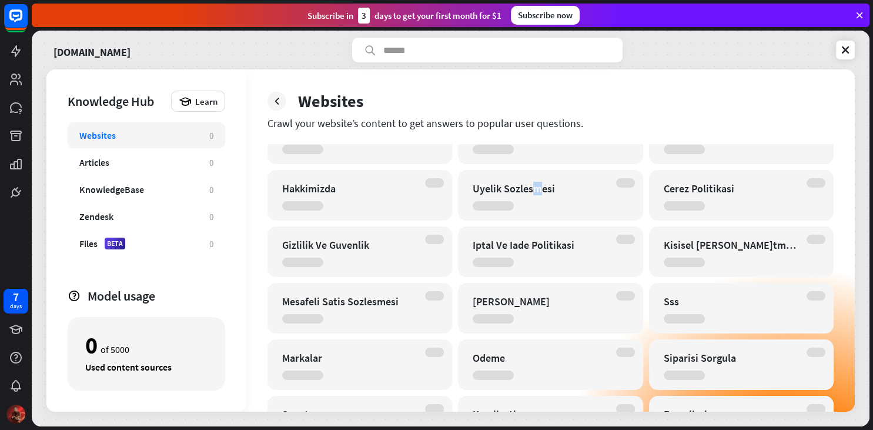
scroll to position [129, 0]
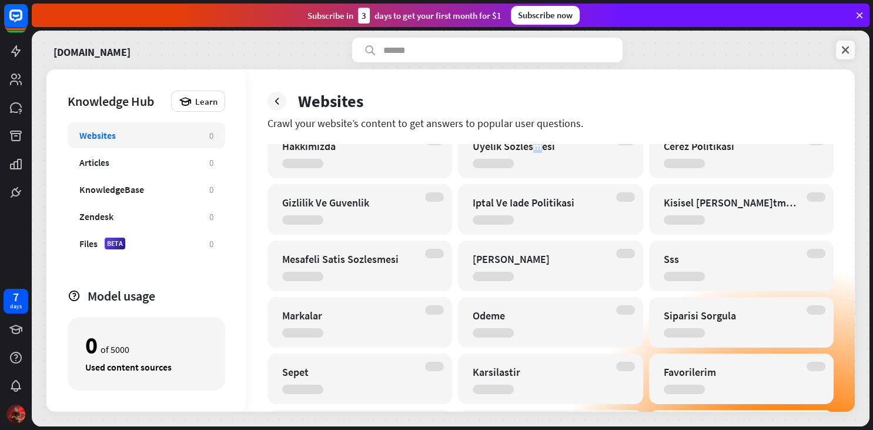
click at [843, 51] on icon at bounding box center [845, 50] width 12 height 12
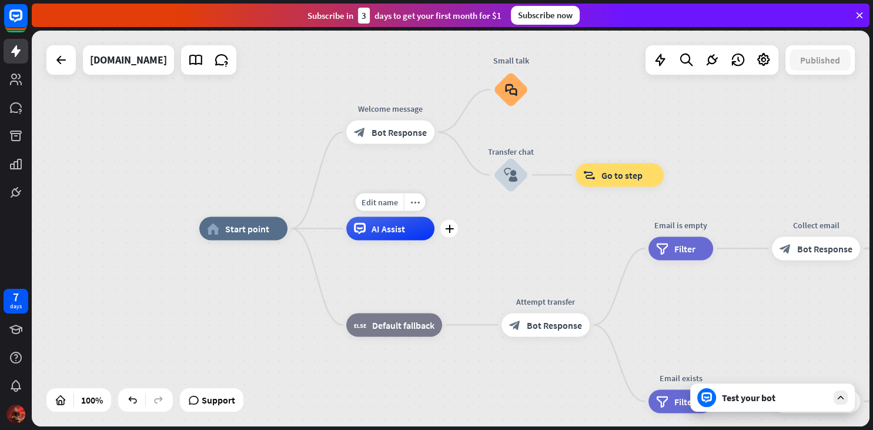
click at [391, 232] on span "AI Assist" at bounding box center [387, 229] width 33 height 12
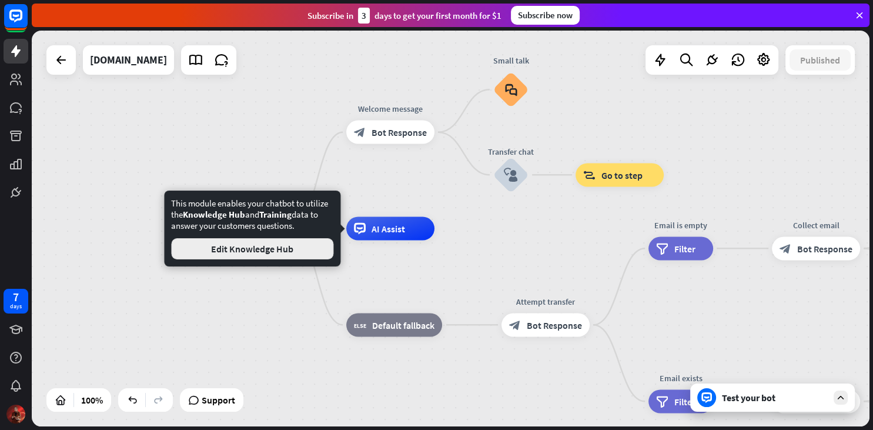
click at [289, 254] on button "Edit Knowledge Hub" at bounding box center [252, 248] width 162 height 21
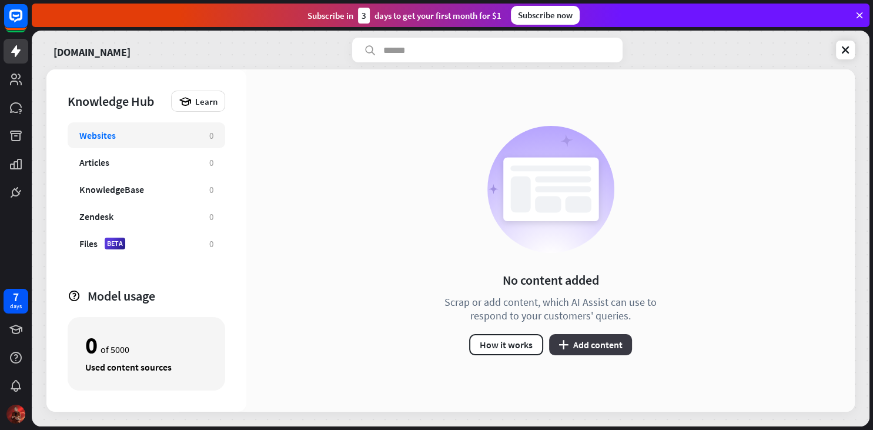
click at [614, 341] on button "plus Add content" at bounding box center [590, 344] width 83 height 21
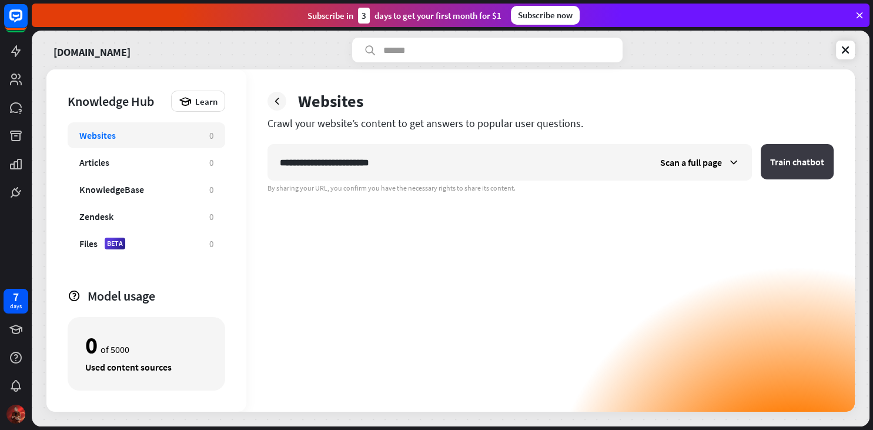
type input "**********"
click at [770, 167] on button "Train chatbot" at bounding box center [796, 161] width 73 height 35
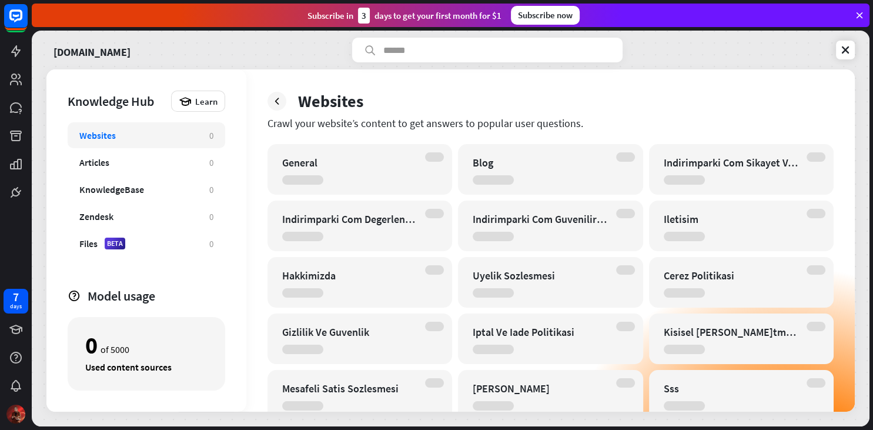
click at [502, 104] on div "Websites" at bounding box center [550, 100] width 566 height 21
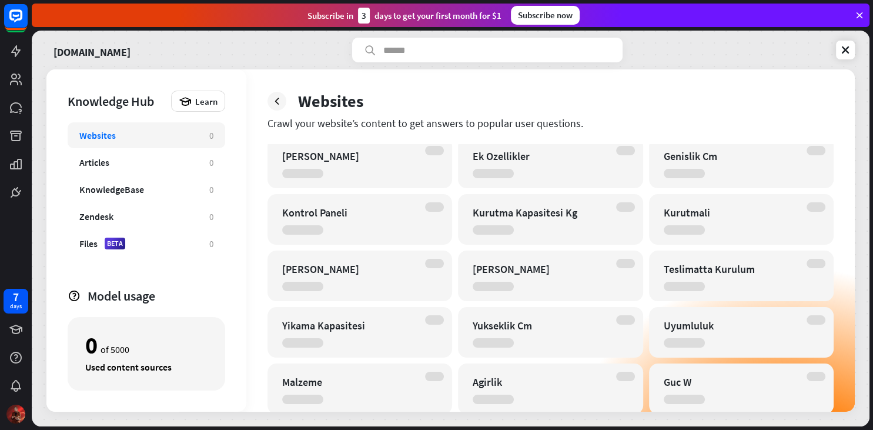
scroll to position [1505, 0]
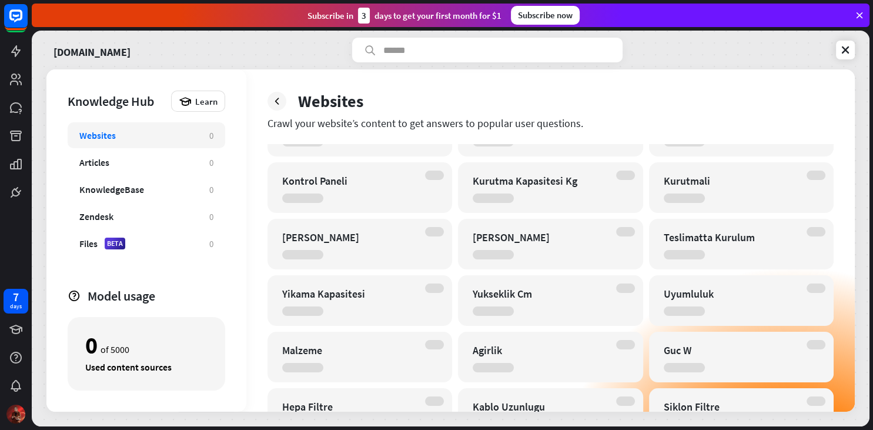
click at [409, 175] on div "Kontrol Paneli" at bounding box center [349, 181] width 135 height 14
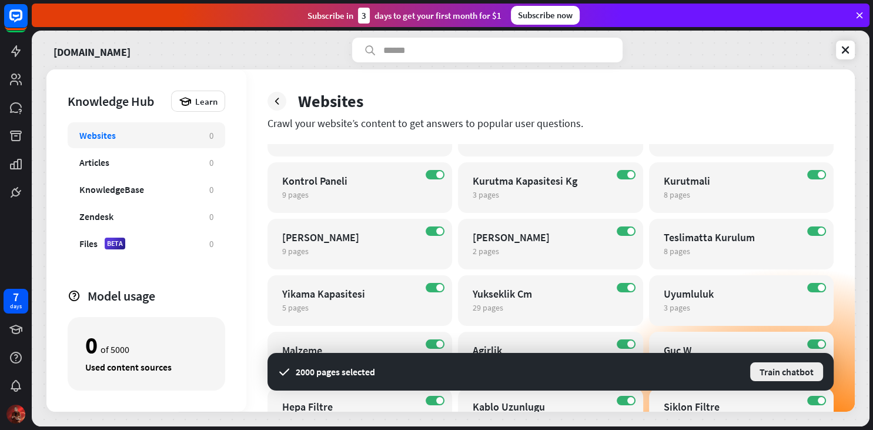
click at [759, 367] on button "Train chatbot" at bounding box center [786, 371] width 75 height 21
